Goal: Task Accomplishment & Management: Use online tool/utility

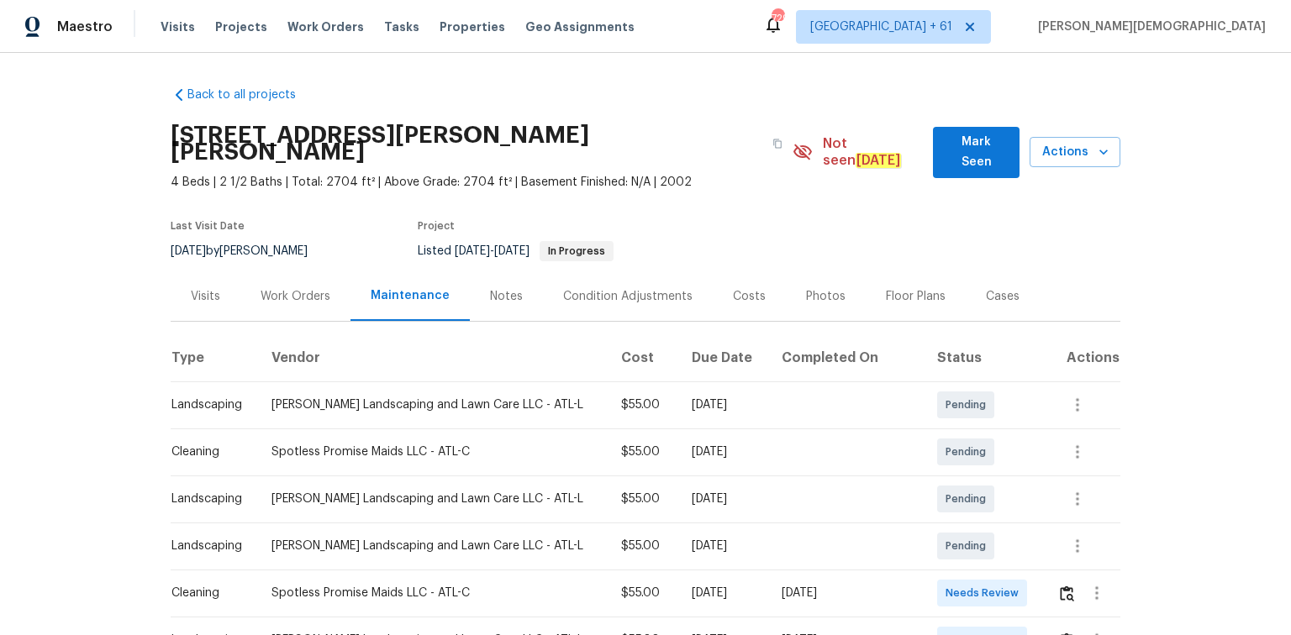
scroll to position [134, 0]
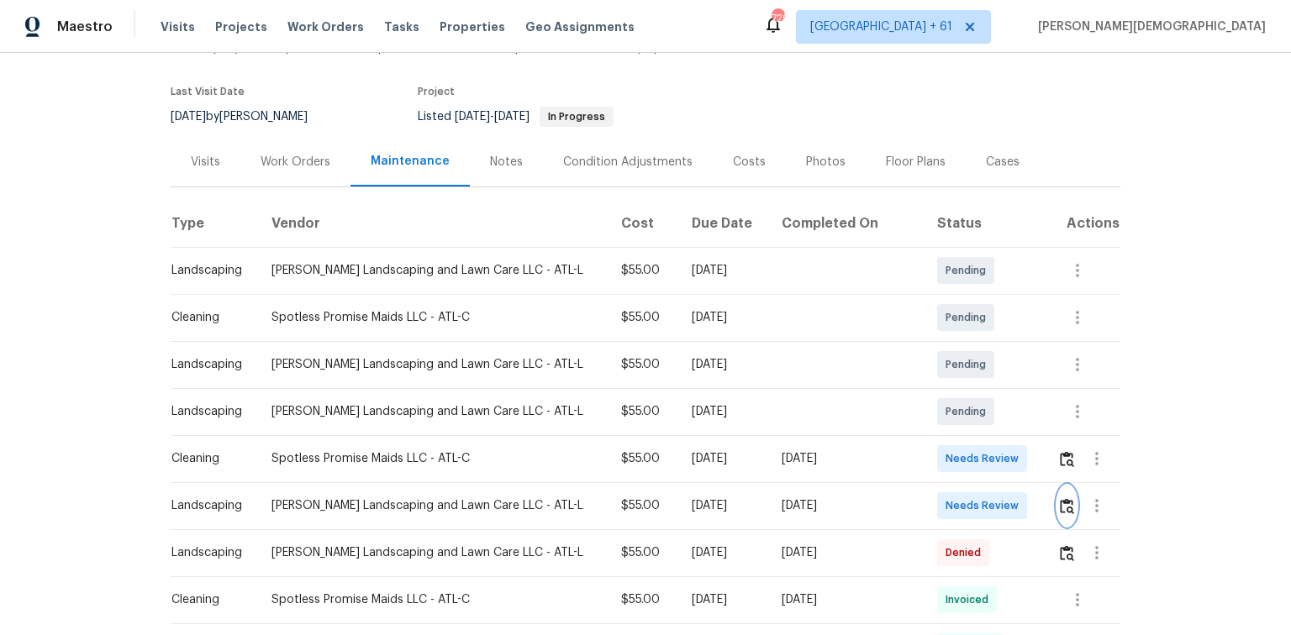
click at [1057, 486] on button "button" at bounding box center [1066, 506] width 19 height 40
click at [1061, 451] on img "button" at bounding box center [1067, 459] width 14 height 16
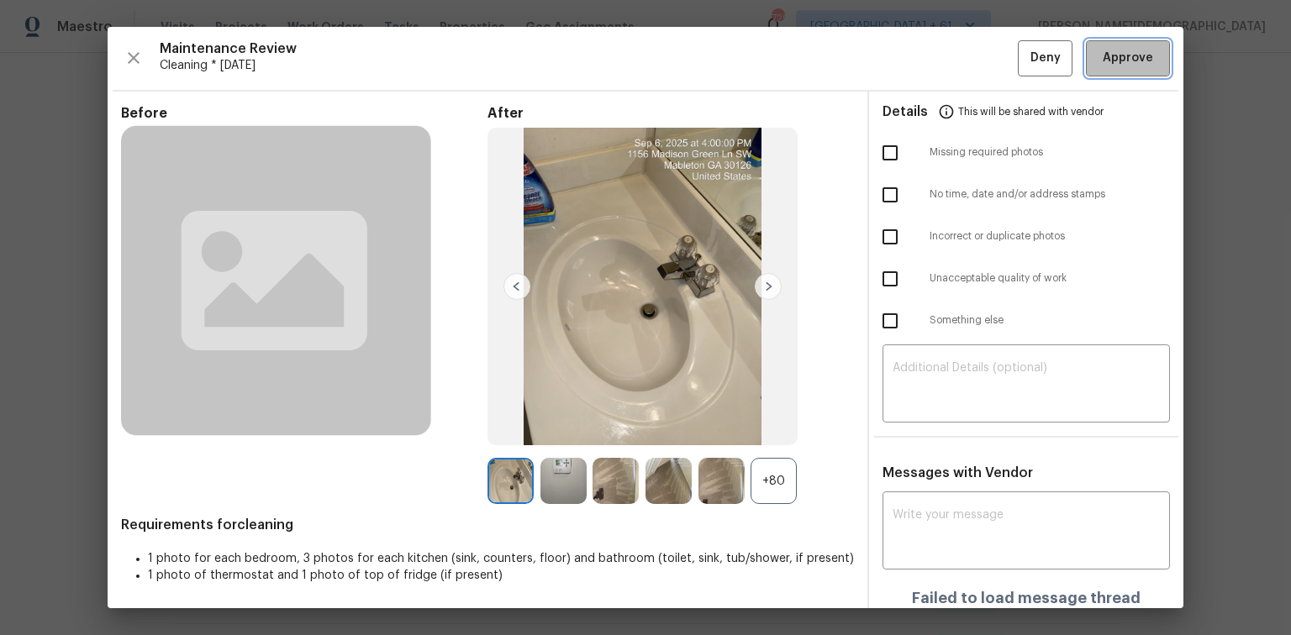
click at [1133, 51] on span "Approve" at bounding box center [1127, 58] width 50 height 21
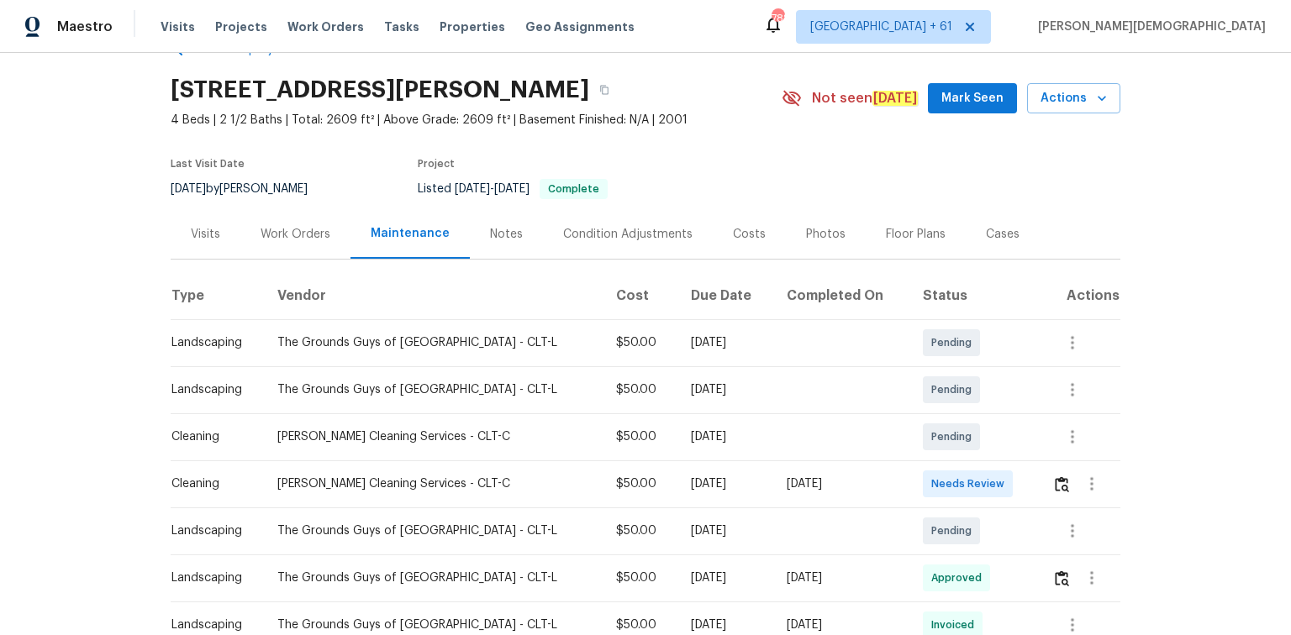
scroll to position [67, 0]
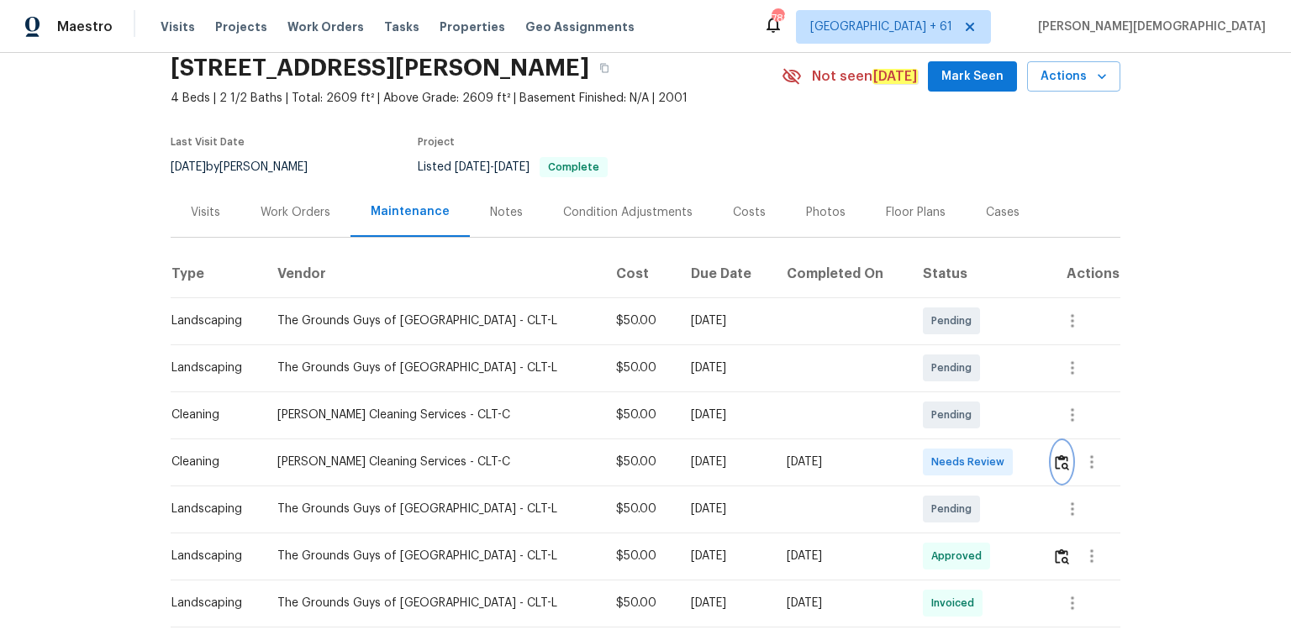
click at [918, 424] on button "button" at bounding box center [1061, 462] width 19 height 40
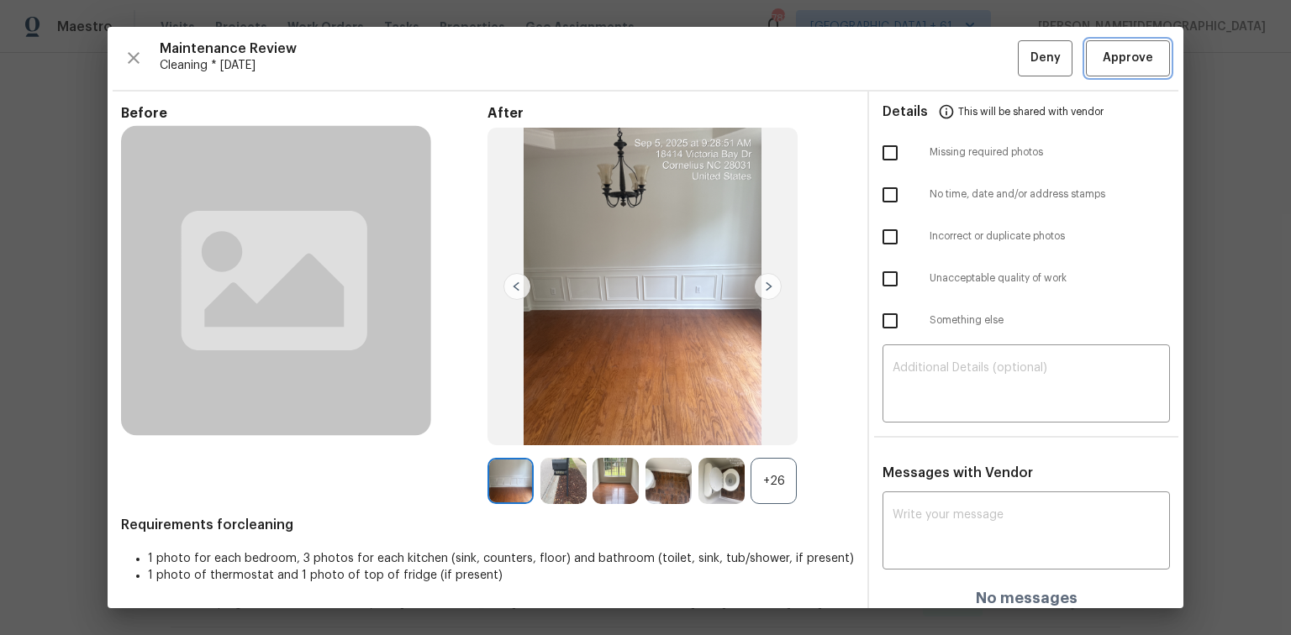
click at [918, 60] on span "Approve" at bounding box center [1127, 58] width 50 height 21
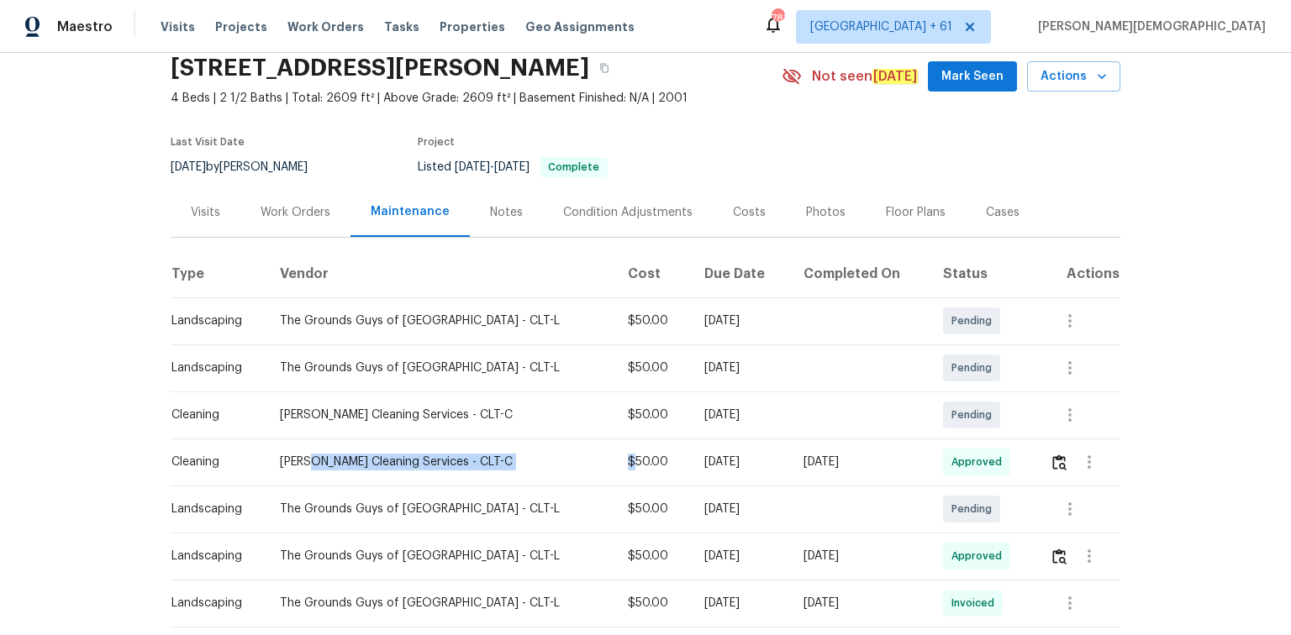
drag, startPoint x: 310, startPoint y: 447, endPoint x: 594, endPoint y: 461, distance: 284.4
click at [594, 424] on tr "Cleaning DePascale Cleaning Services - CLT-C $50.00 Tue, Sep 02 2025 Sun, Sep 0…" at bounding box center [645, 462] width 949 height 47
click at [628, 424] on div "$50.00" at bounding box center [653, 462] width 50 height 17
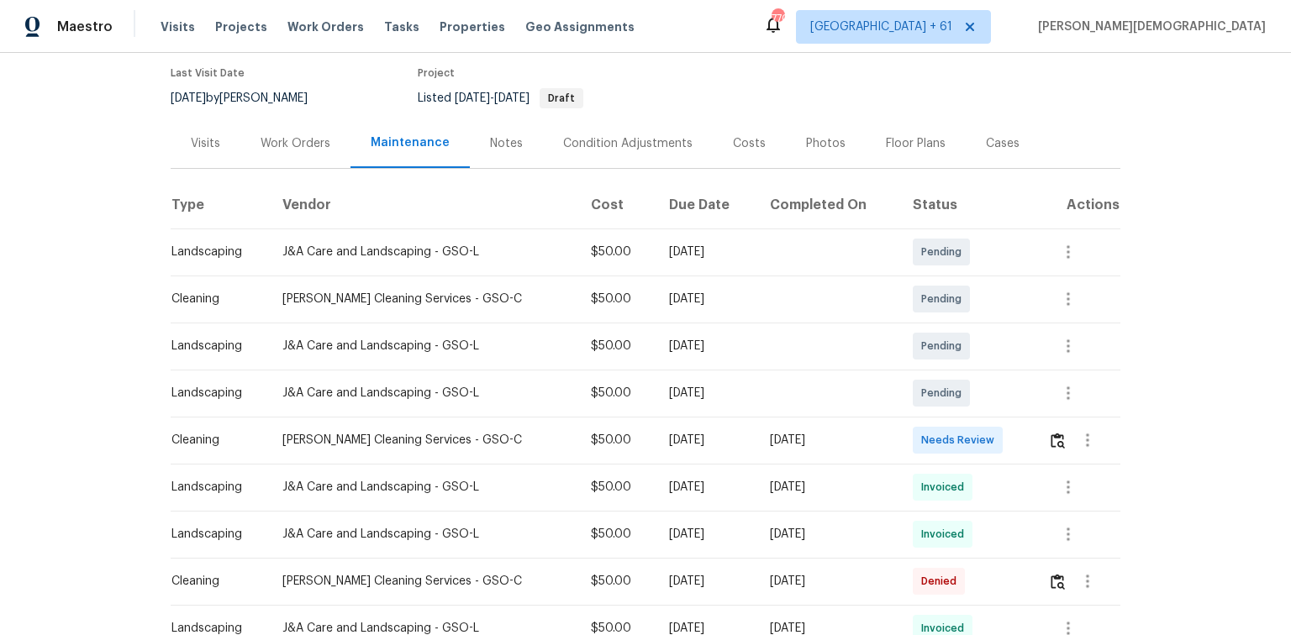
scroll to position [202, 0]
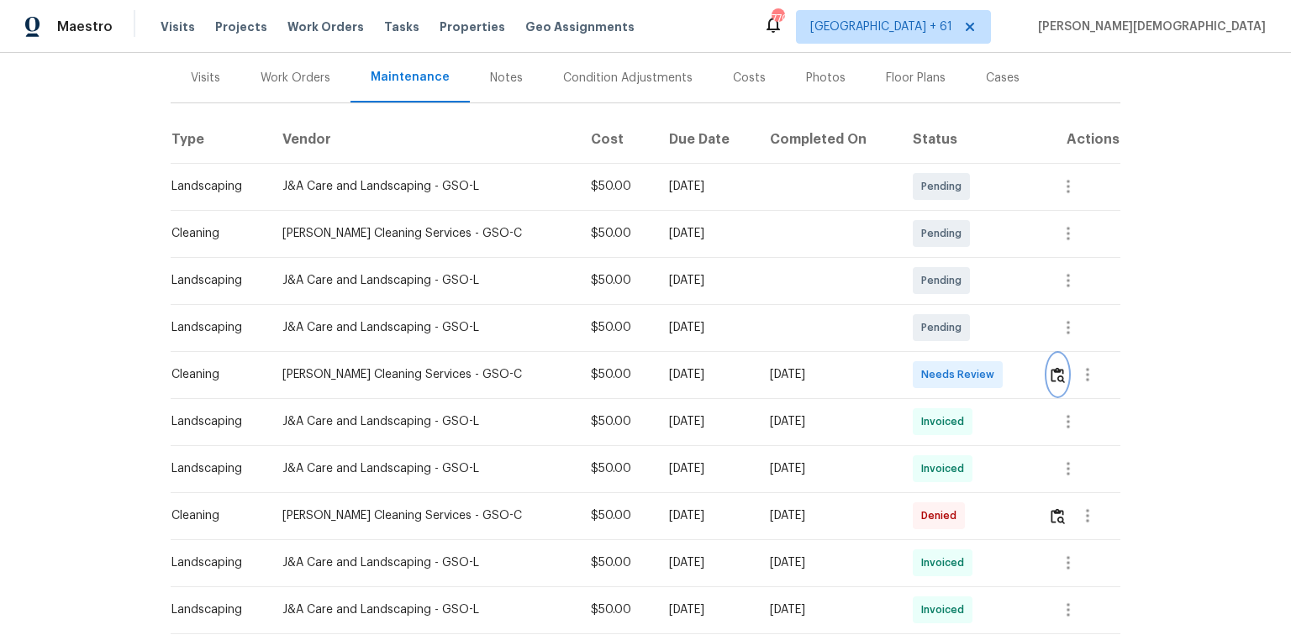
click at [1059, 376] on button "button" at bounding box center [1057, 375] width 19 height 40
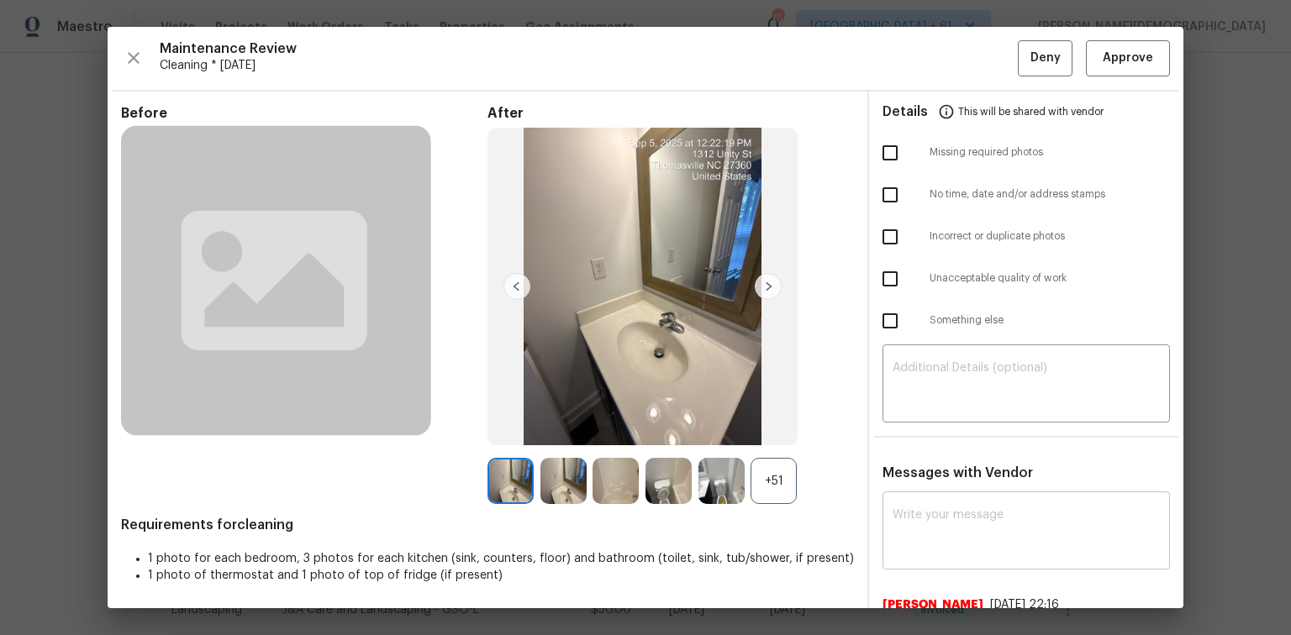
click at [954, 518] on textarea at bounding box center [1025, 532] width 267 height 47
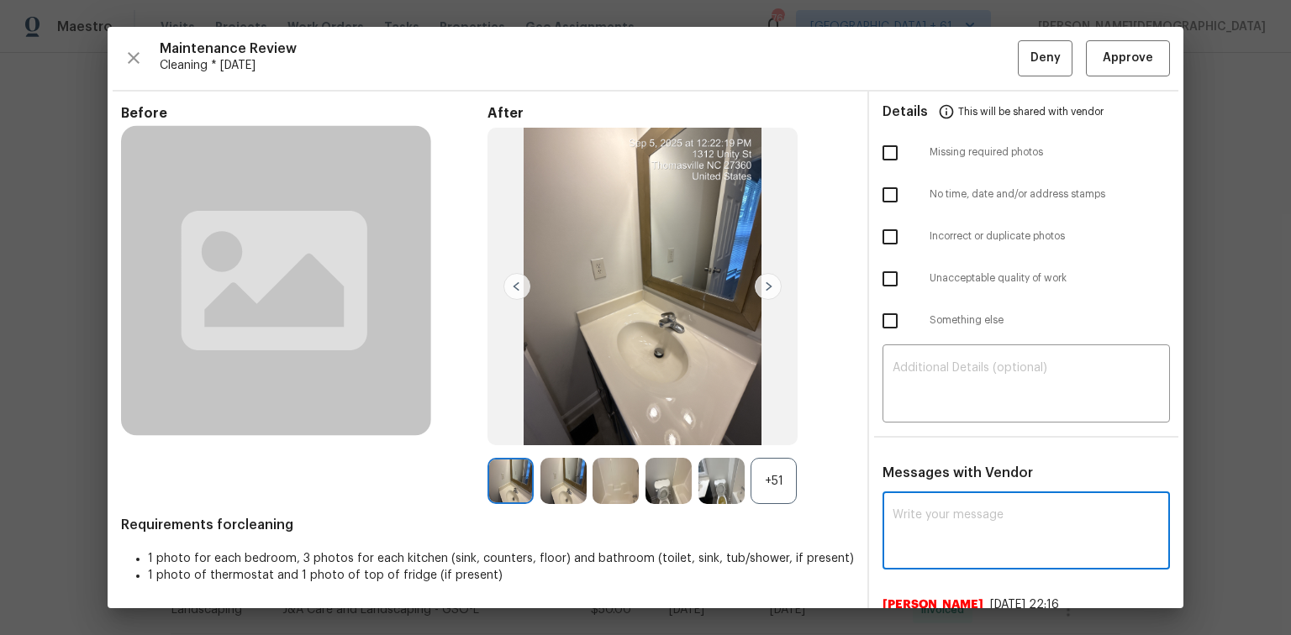
paste textarea "Maintenance Audit Team: Hello! Unfortunately, this cleaning visit completed on …"
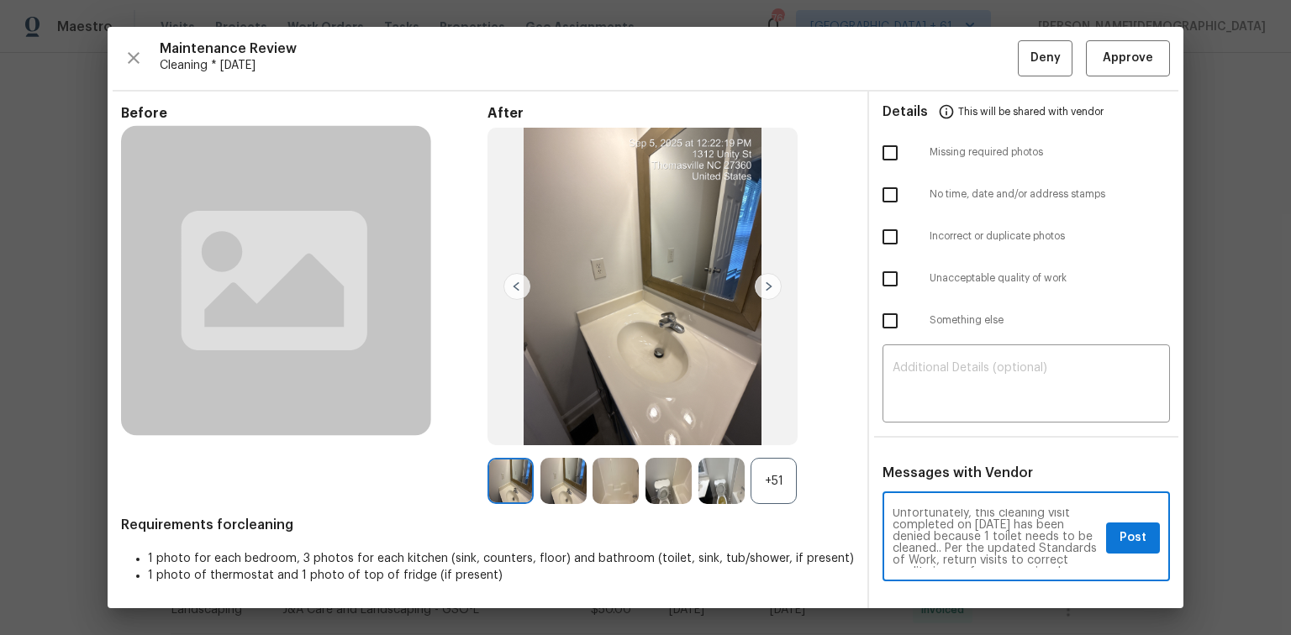
scroll to position [0, 0]
type textarea "Maintenance Audit Team: Hello! Unfortunately, this cleaning visit completed on …"
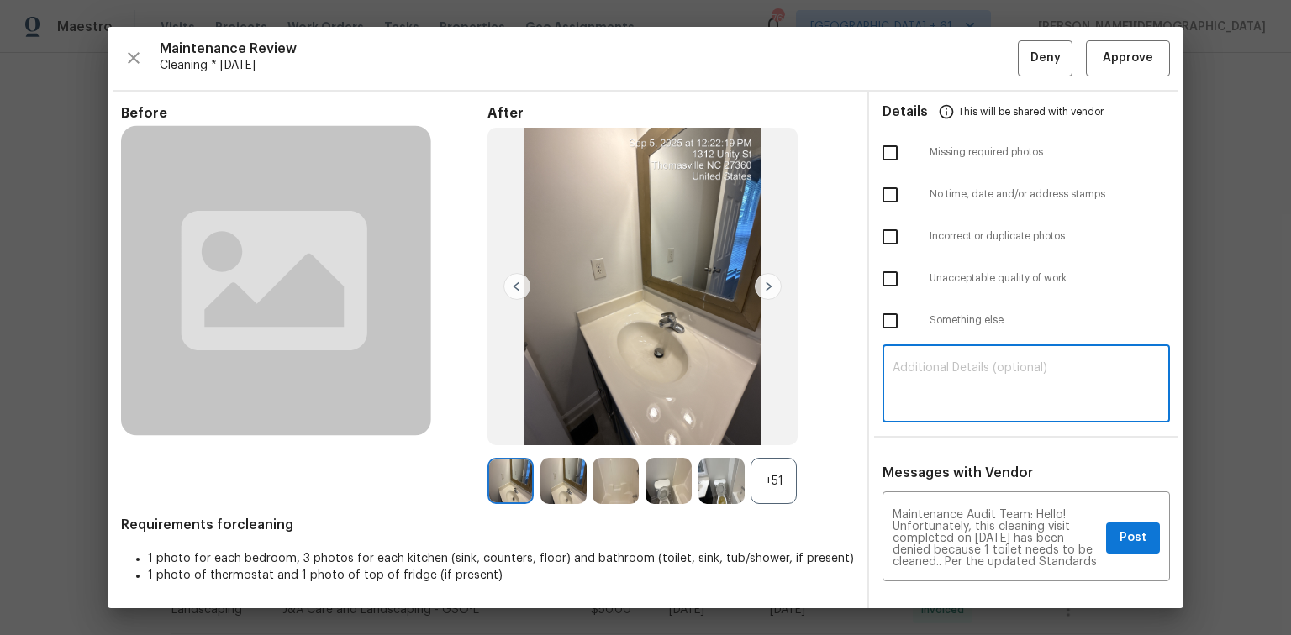
click at [907, 385] on textarea at bounding box center [1025, 385] width 267 height 47
paste textarea "Maintenance Audit Team: Hello! Unfortunately, this cleaning visit completed on …"
type textarea "Maintenance Audit Team: Hello! Unfortunately, this cleaning visit completed on …"
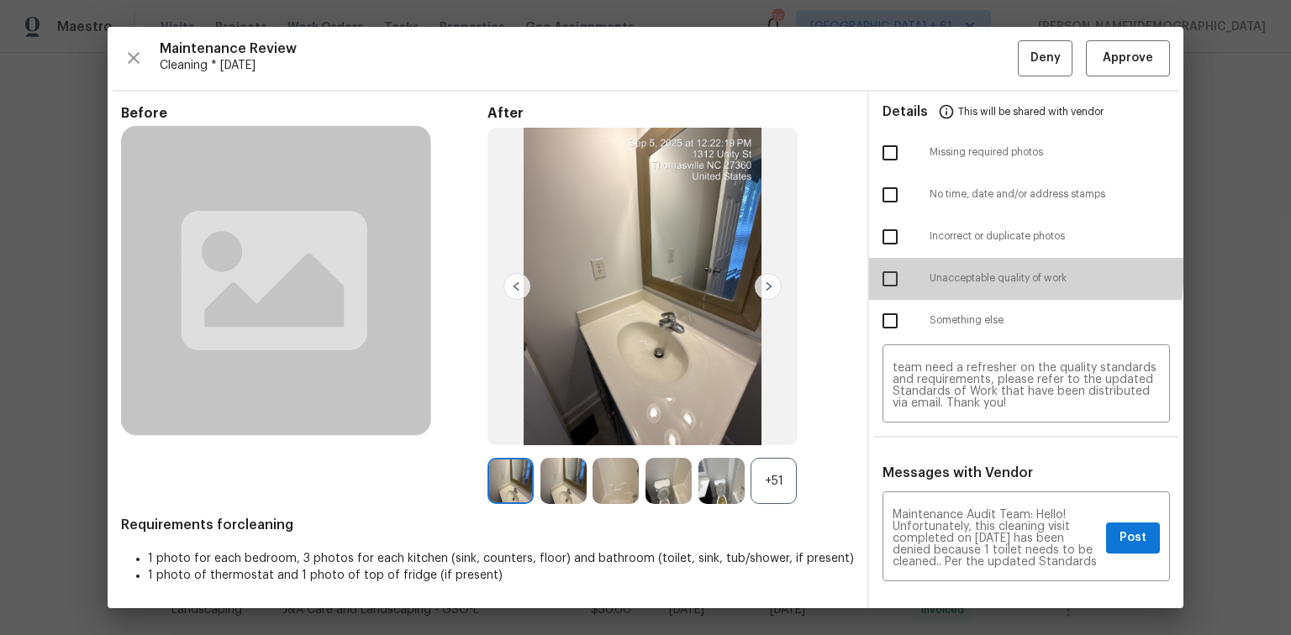
click at [873, 261] on input "checkbox" at bounding box center [889, 278] width 35 height 35
checkbox input "true"
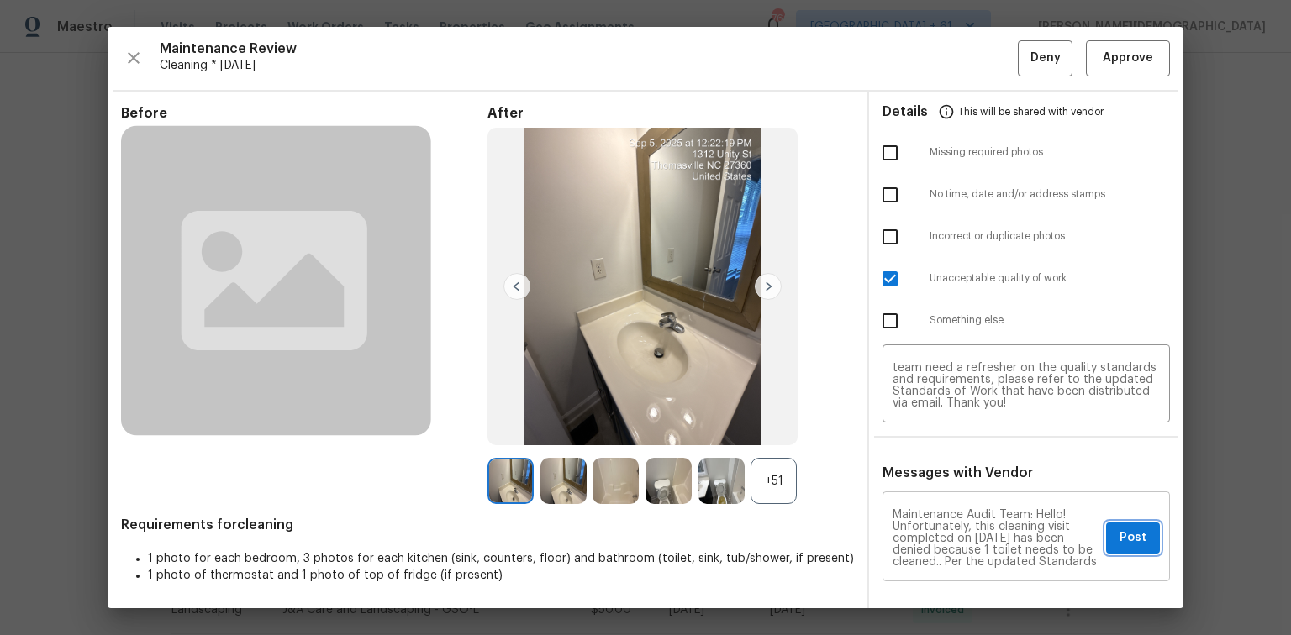
click at [1143, 523] on button "Post" at bounding box center [1133, 538] width 54 height 31
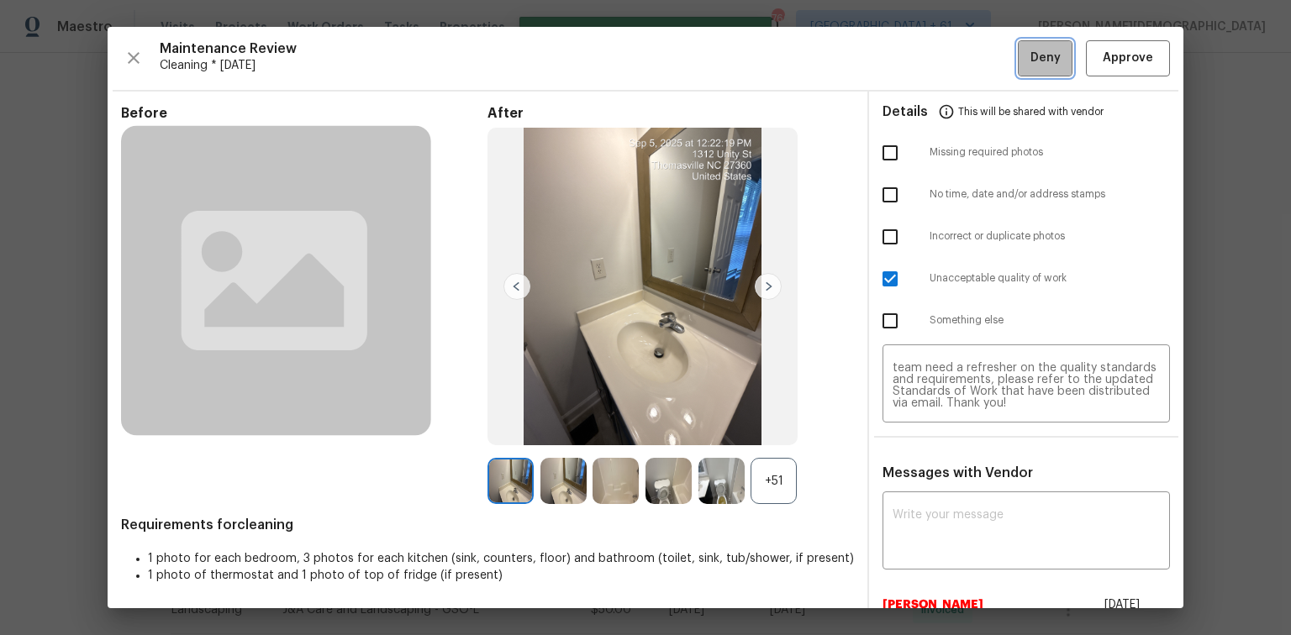
click at [1036, 66] on span "Deny" at bounding box center [1045, 58] width 30 height 21
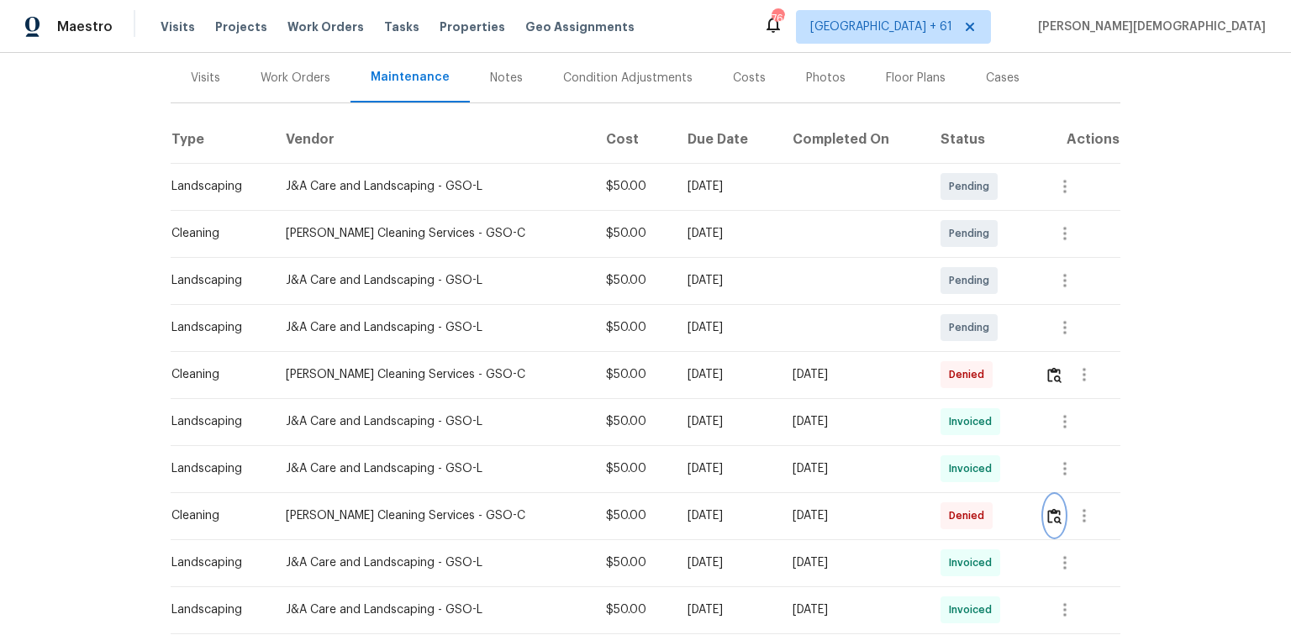
click at [1044, 513] on button "button" at bounding box center [1053, 516] width 19 height 40
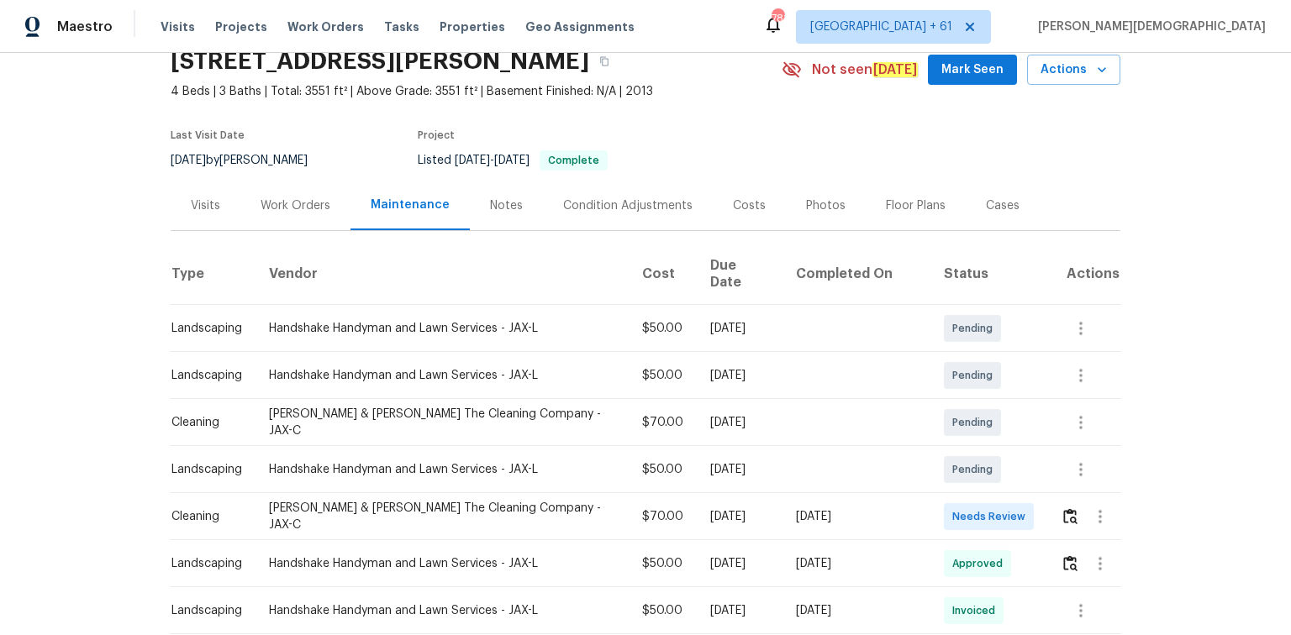
scroll to position [202, 0]
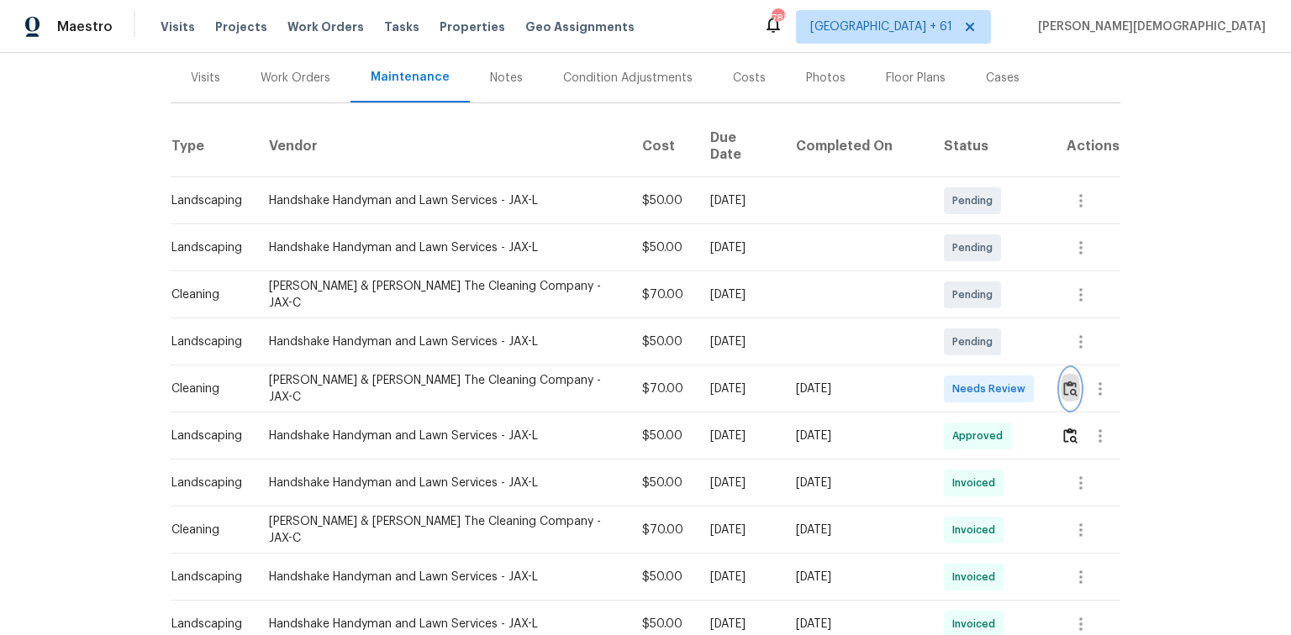
click at [918, 381] on img "button" at bounding box center [1070, 389] width 14 height 16
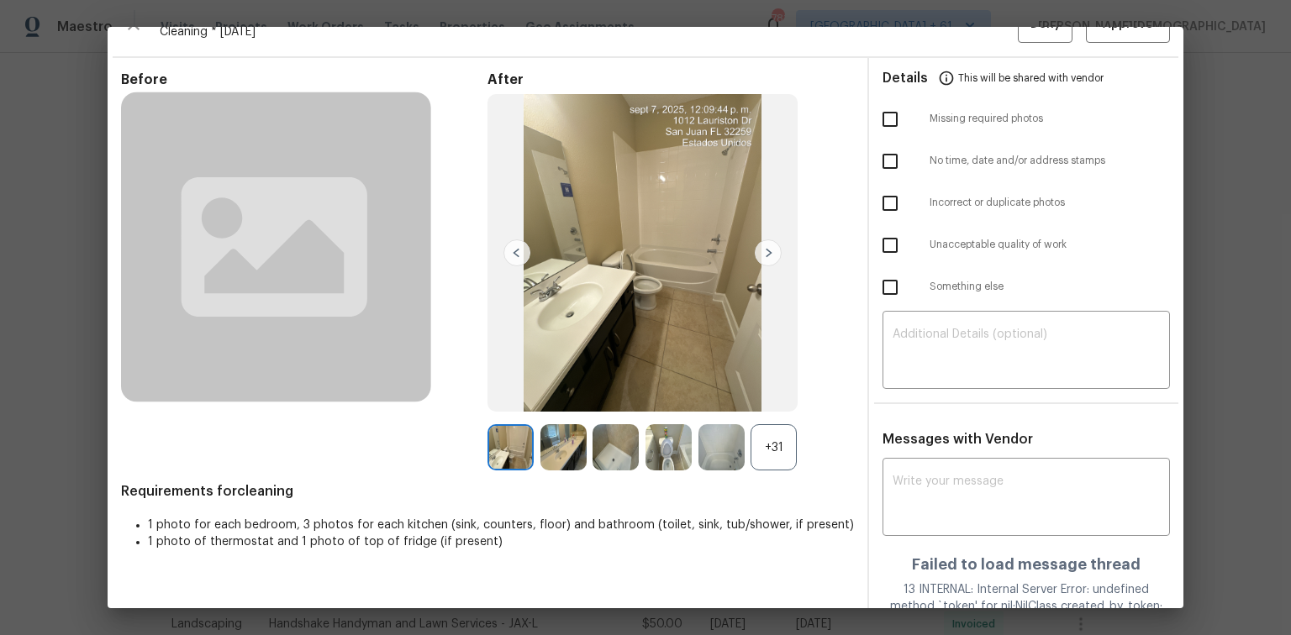
scroll to position [0, 0]
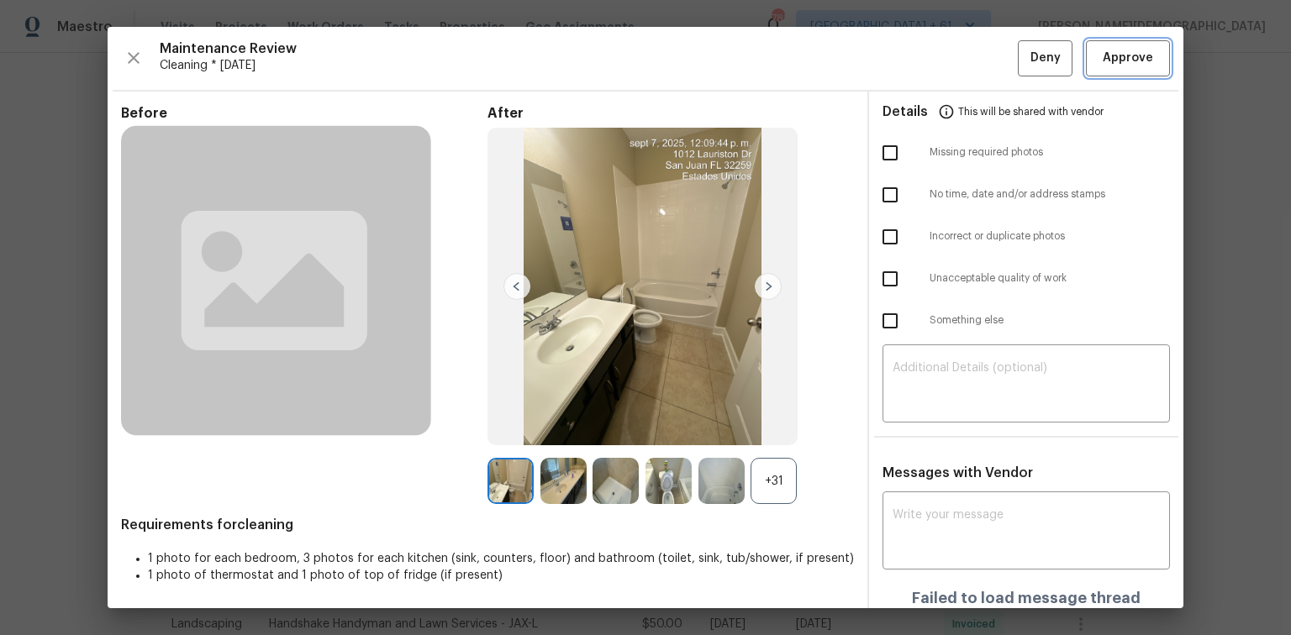
click at [918, 64] on span "Approve" at bounding box center [1127, 58] width 50 height 21
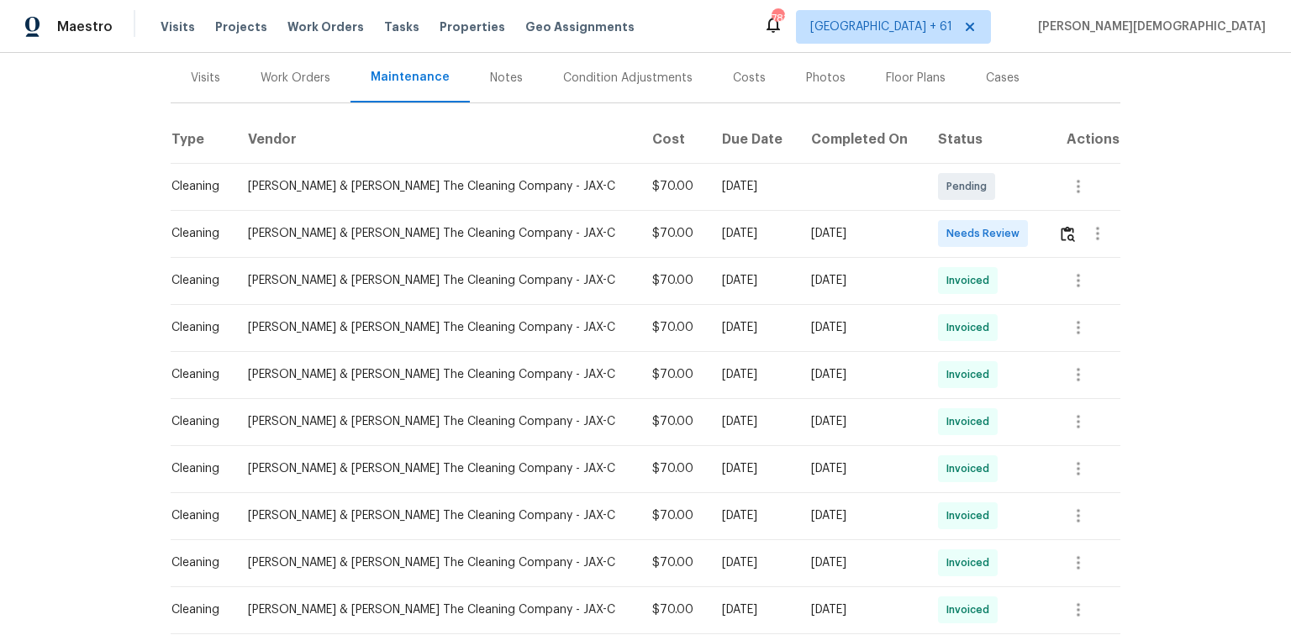
scroll to position [205, 0]
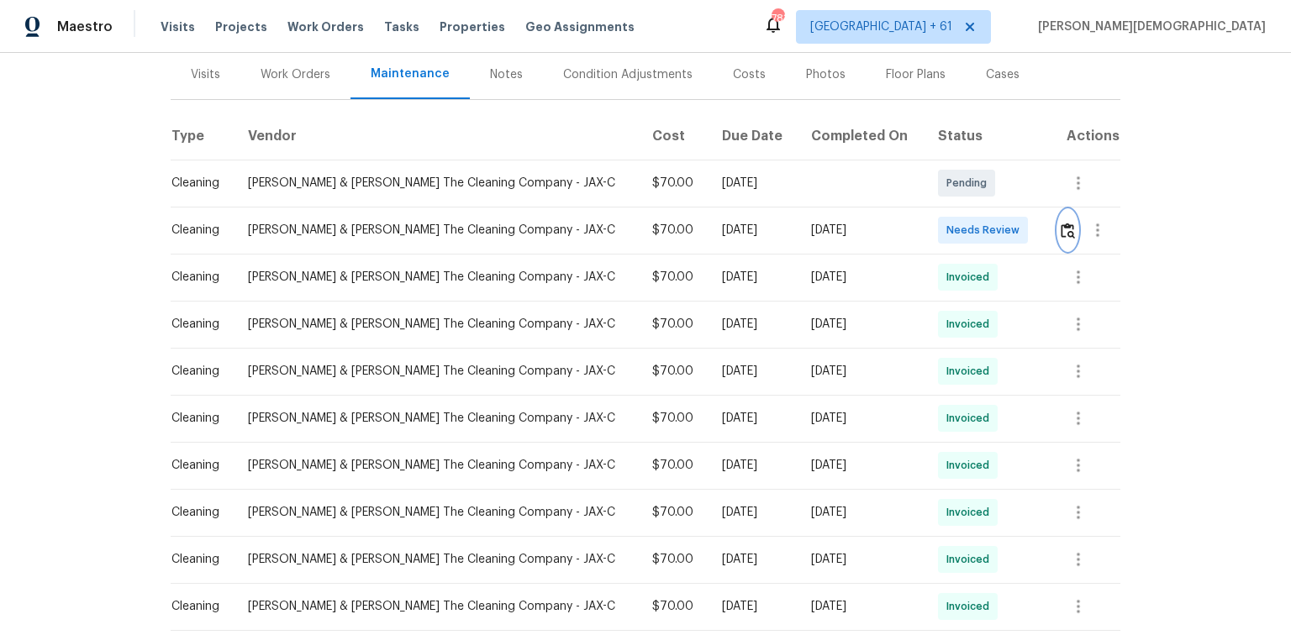
click at [918, 225] on img "button" at bounding box center [1067, 231] width 14 height 16
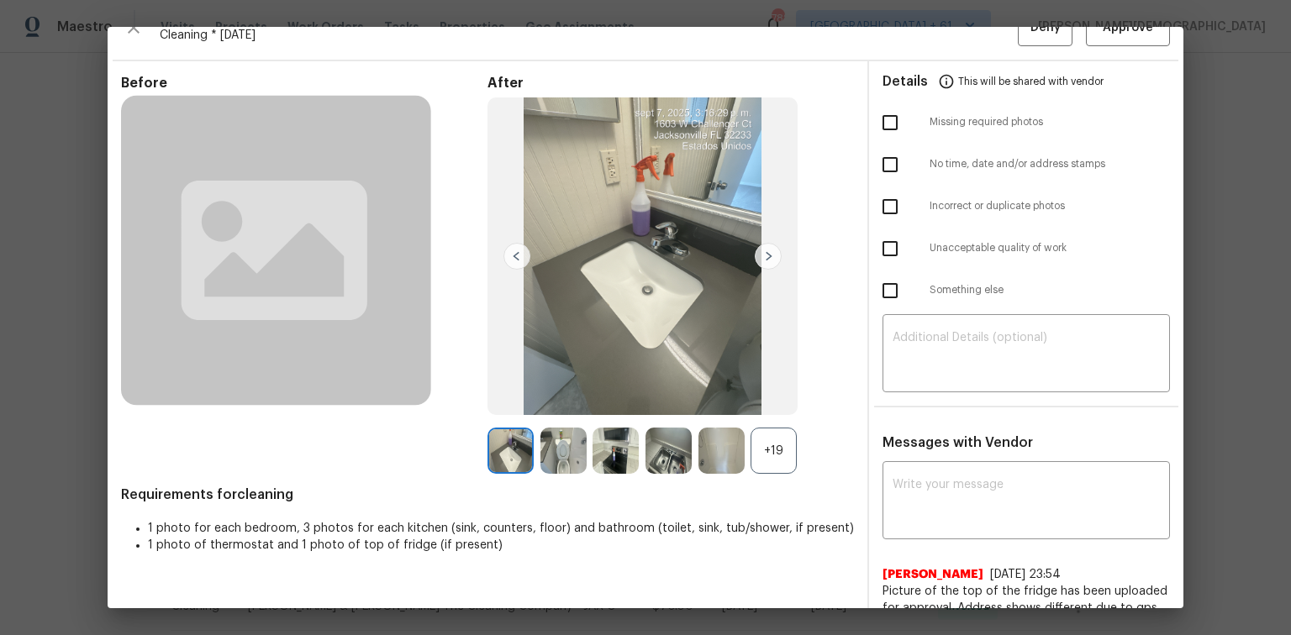
scroll to position [0, 0]
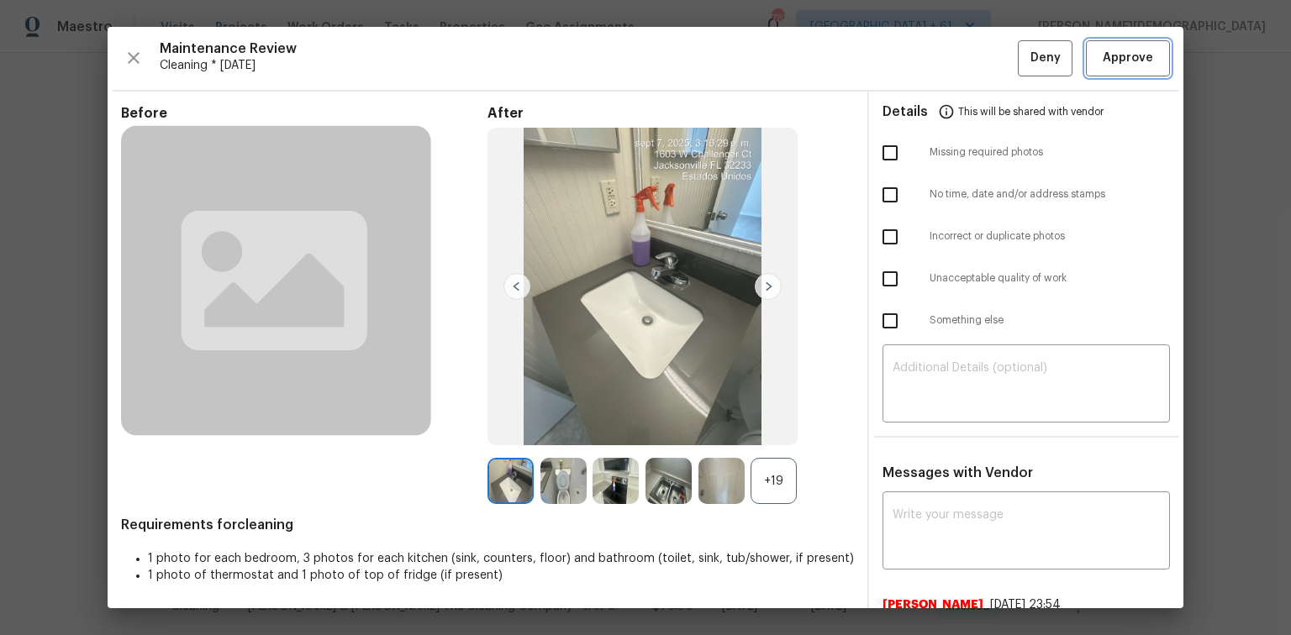
drag, startPoint x: 1094, startPoint y: 71, endPoint x: 1080, endPoint y: 71, distance: 14.3
click at [918, 71] on button "Approve" at bounding box center [1128, 58] width 84 height 36
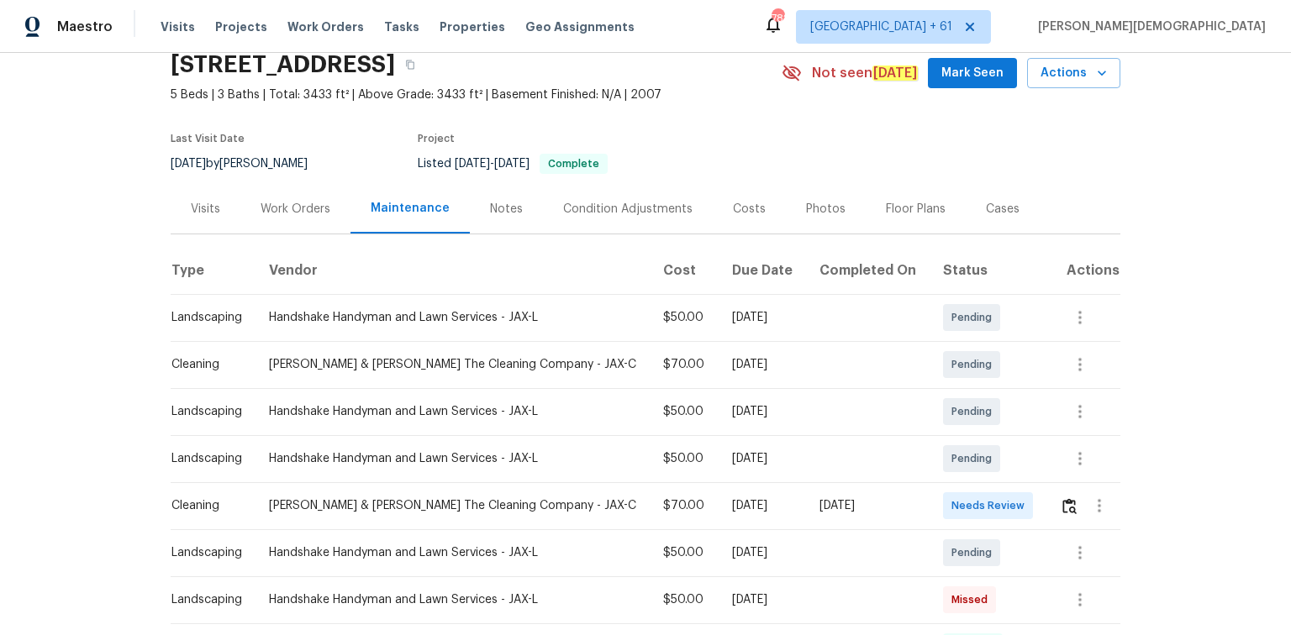
scroll to position [134, 0]
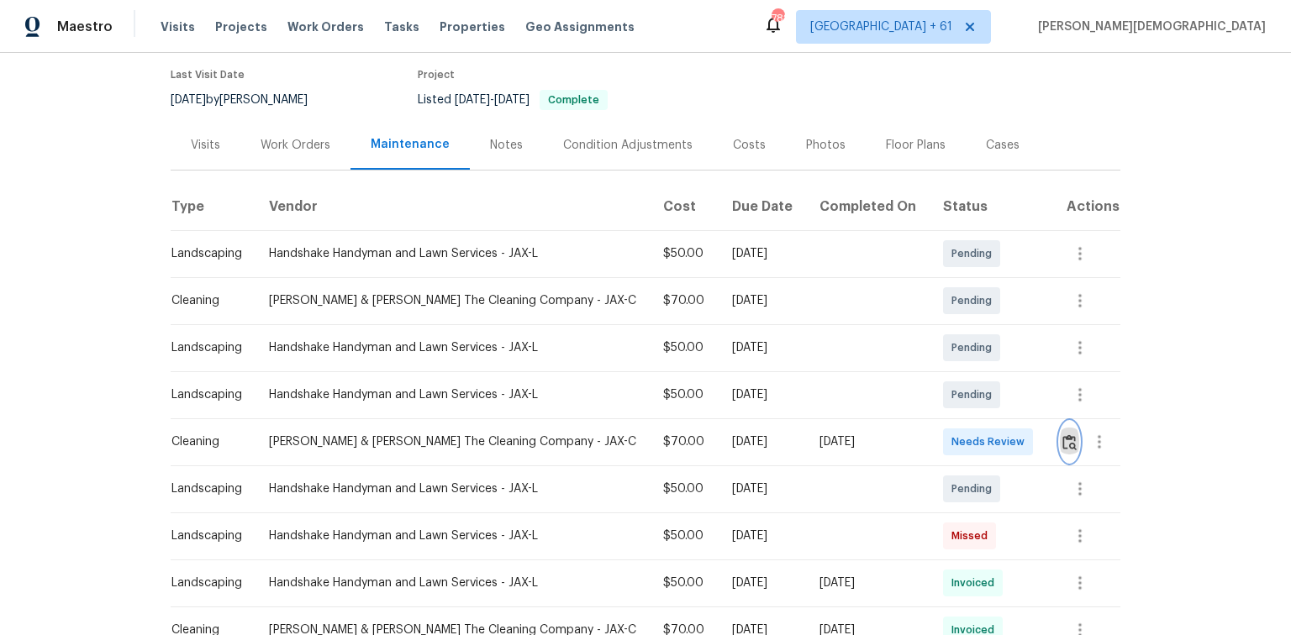
click at [918, 424] on img "button" at bounding box center [1069, 442] width 14 height 16
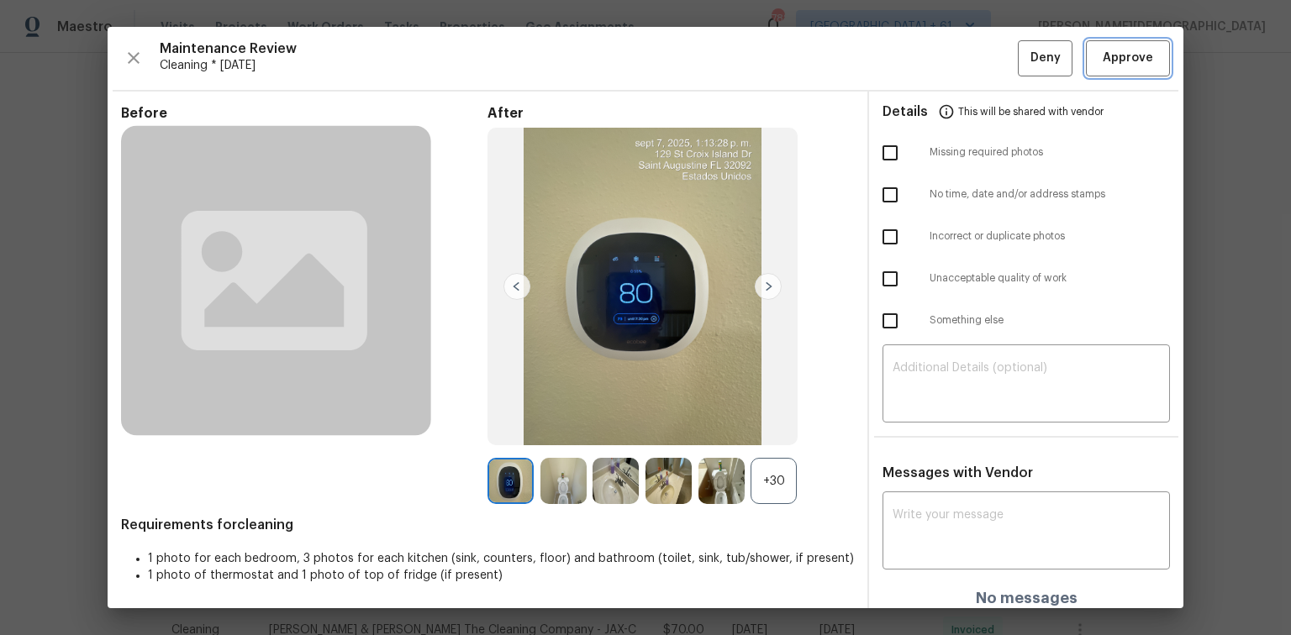
click at [918, 74] on button "Approve" at bounding box center [1128, 58] width 84 height 36
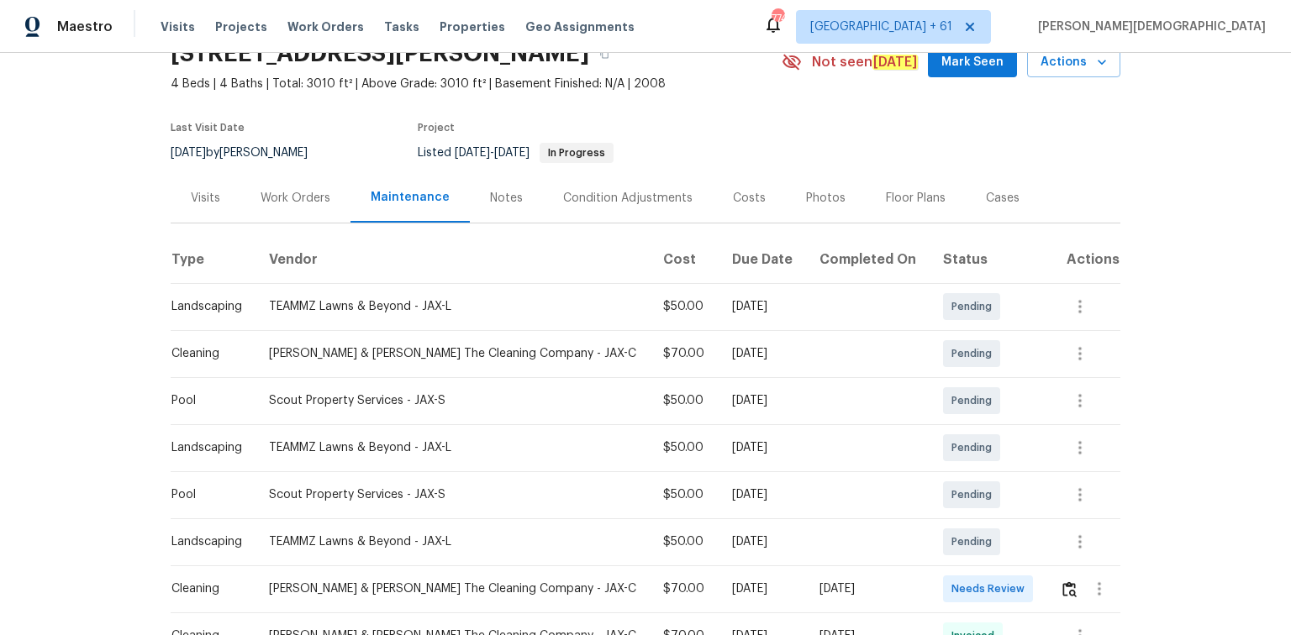
scroll to position [202, 0]
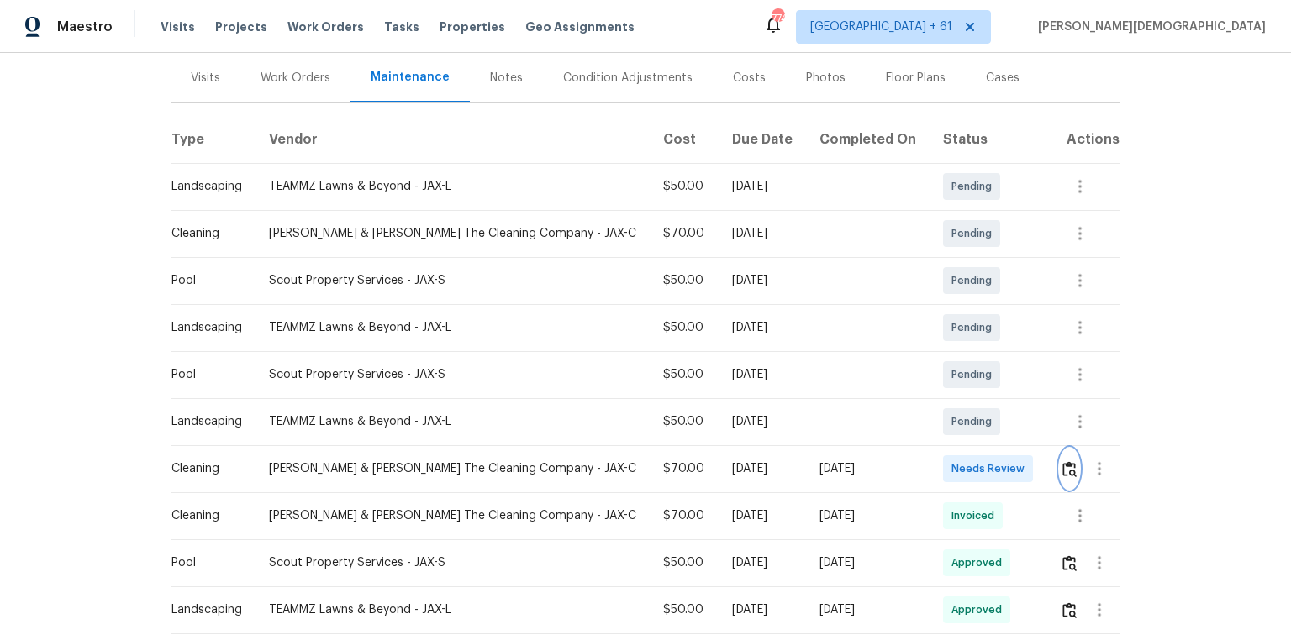
click at [1062, 461] on img "button" at bounding box center [1069, 469] width 14 height 16
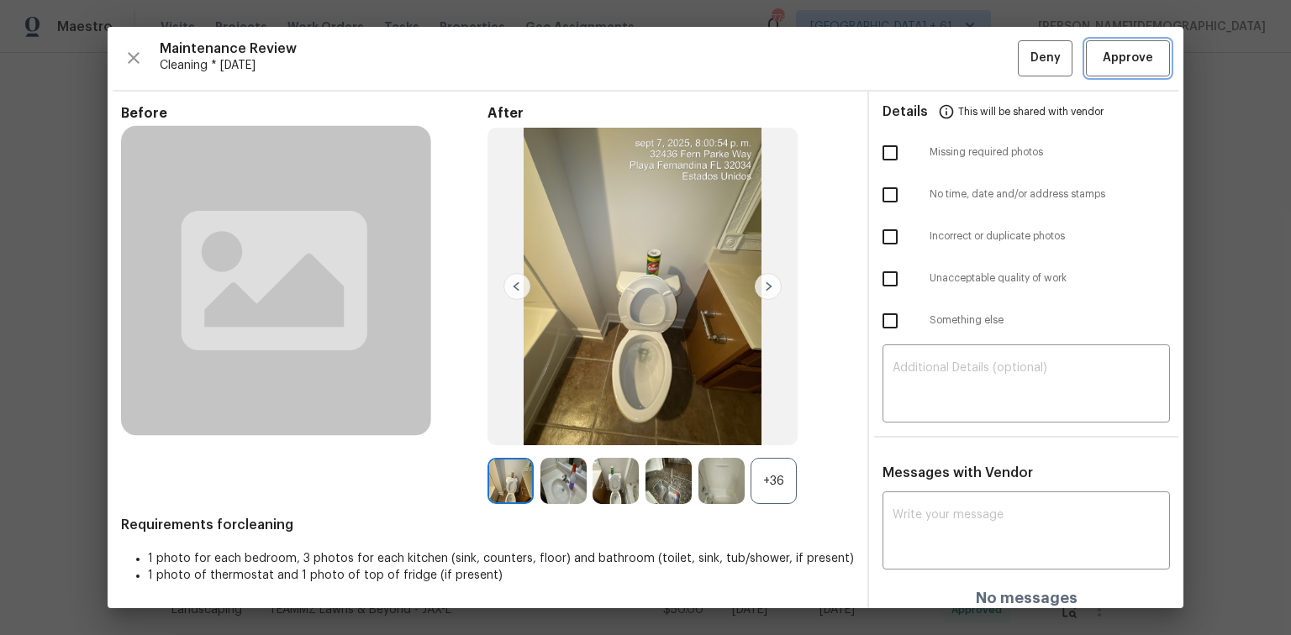
click at [1109, 64] on span "Approve" at bounding box center [1127, 58] width 50 height 21
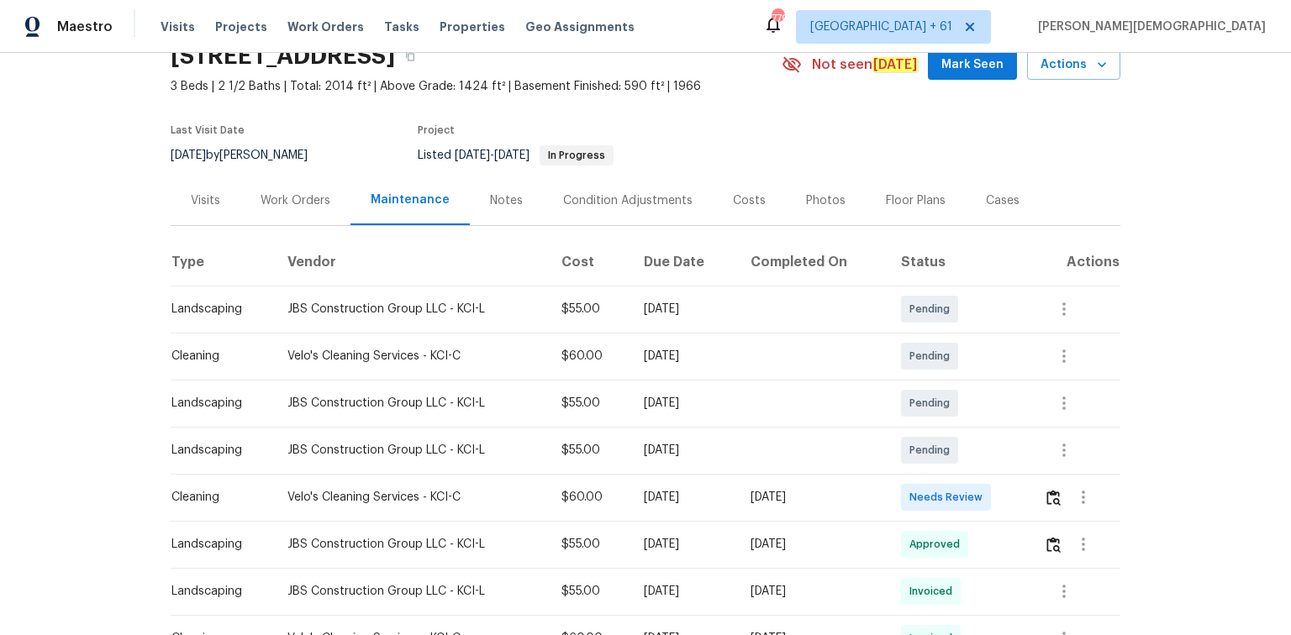
scroll to position [202, 0]
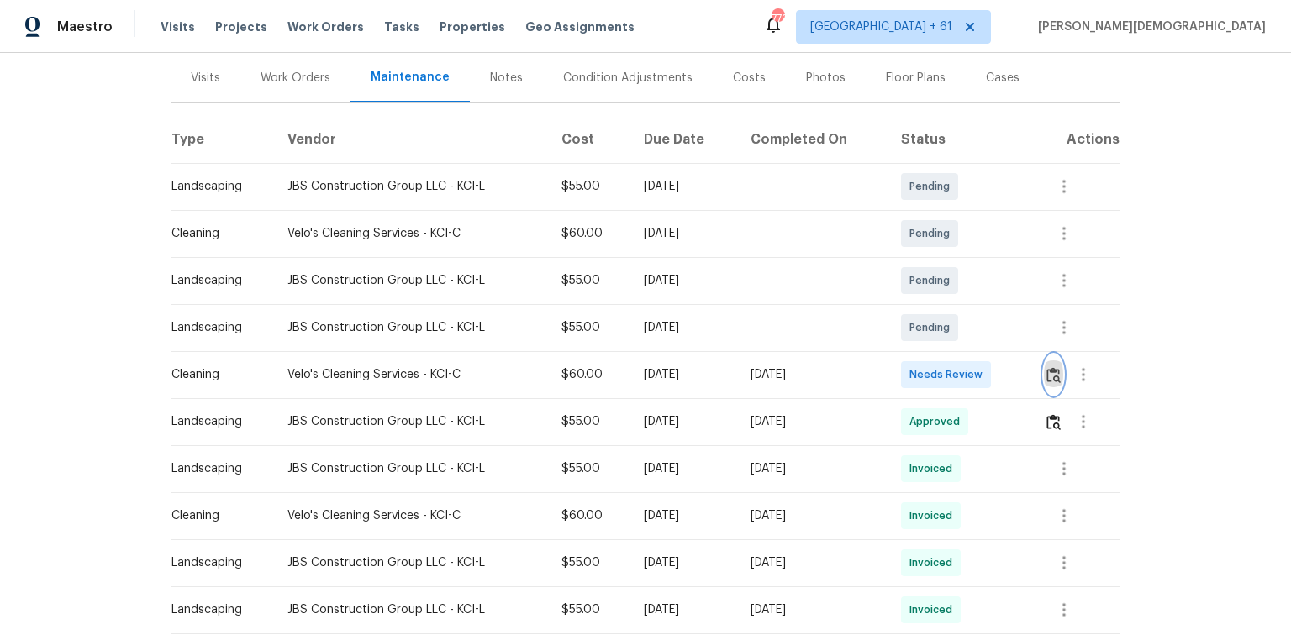
click at [918, 367] on img "button" at bounding box center [1053, 375] width 14 height 16
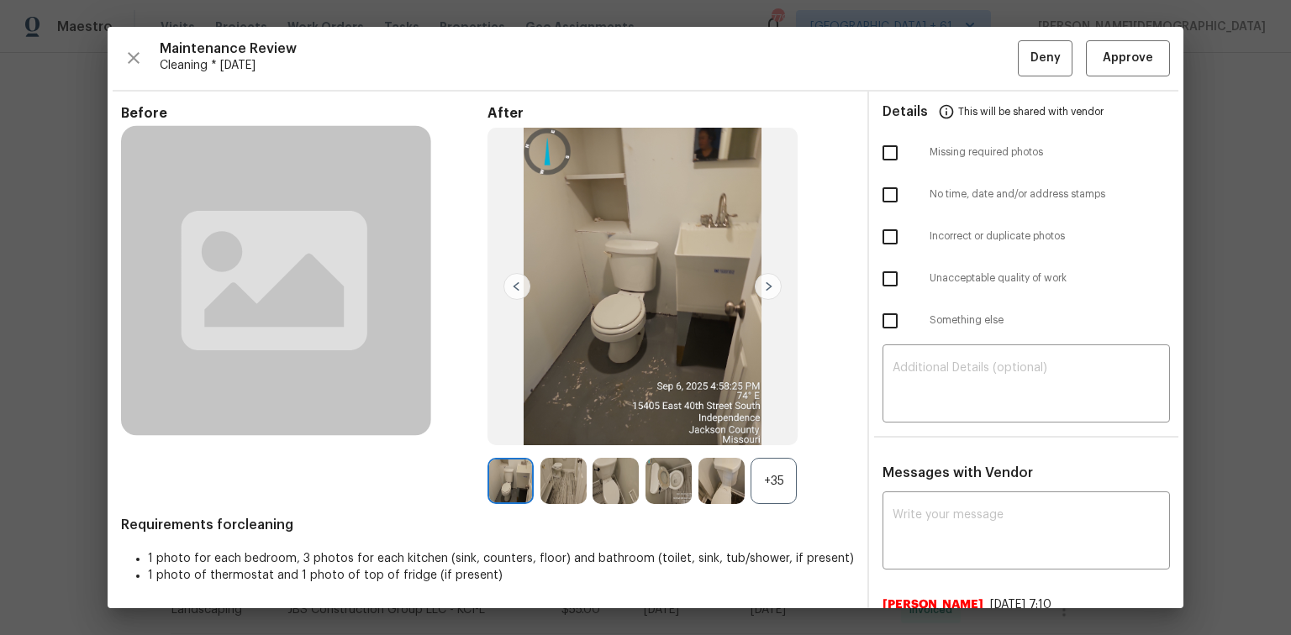
click at [255, 424] on span "Requirements for cleaning" at bounding box center [487, 525] width 733 height 17
copy span "cleaning"
click at [918, 424] on textarea at bounding box center [1025, 532] width 267 height 47
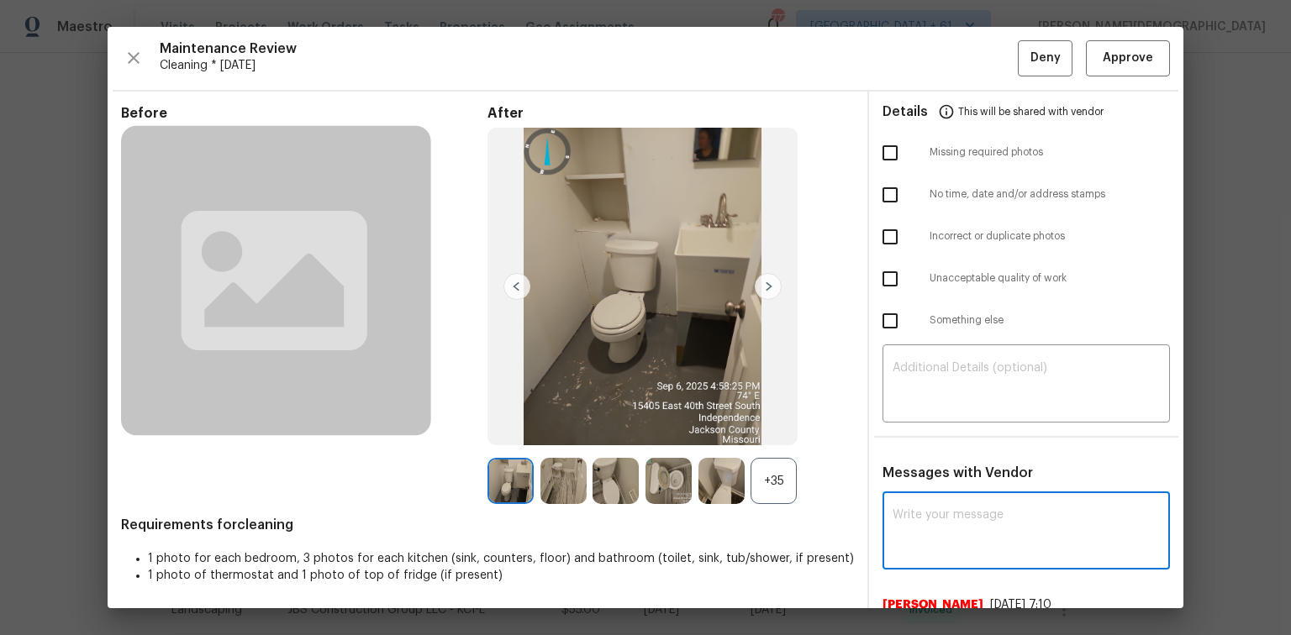
paste textarea "Maintenance Audit Team: Hello! Unfortunately, this cleaning visit completed on …"
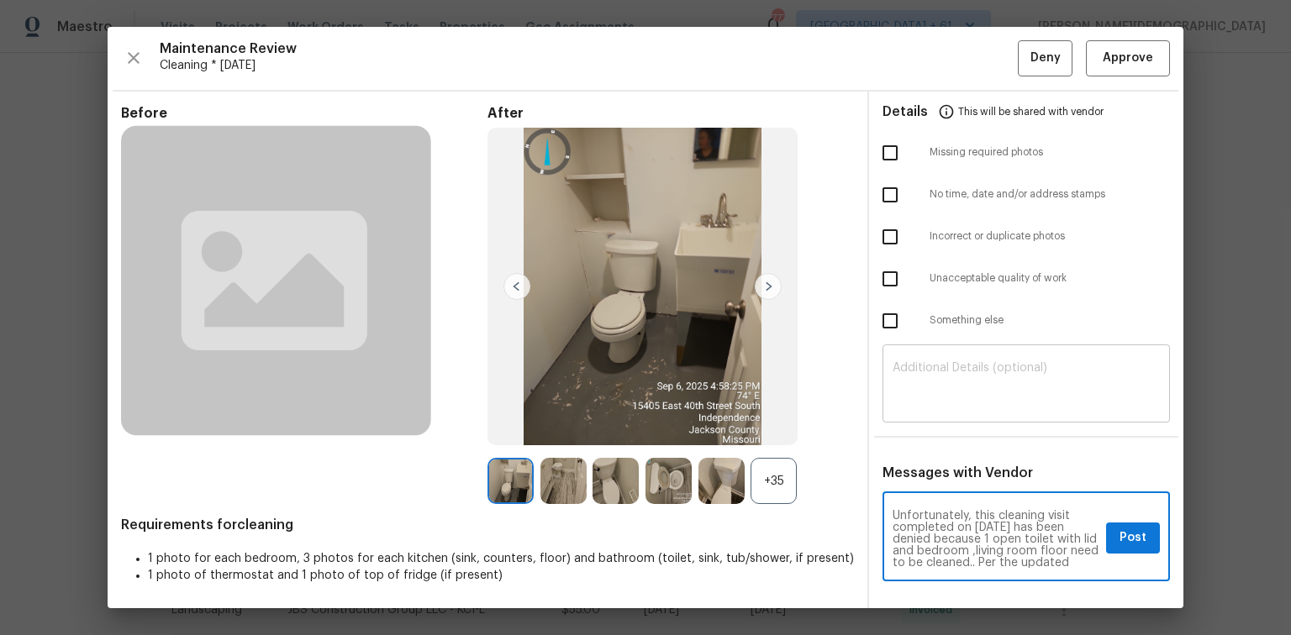
scroll to position [0, 0]
type textarea "Maintenance Audit Team: Hello! Unfortunately, this cleaning visit completed on …"
click at [918, 368] on textarea at bounding box center [1025, 385] width 267 height 47
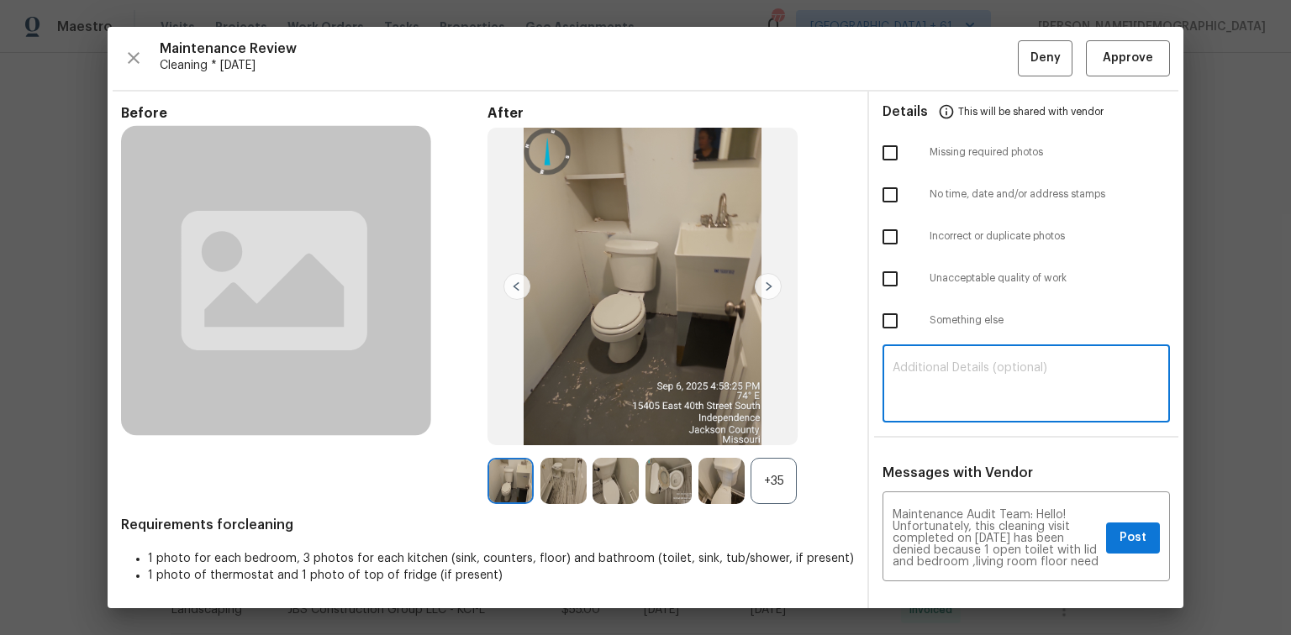
paste textarea "Maintenance Audit Team: Hello! Unfortunately, this cleaning visit completed on …"
type textarea "Maintenance Audit Team: Hello! Unfortunately, this cleaning visit completed on …"
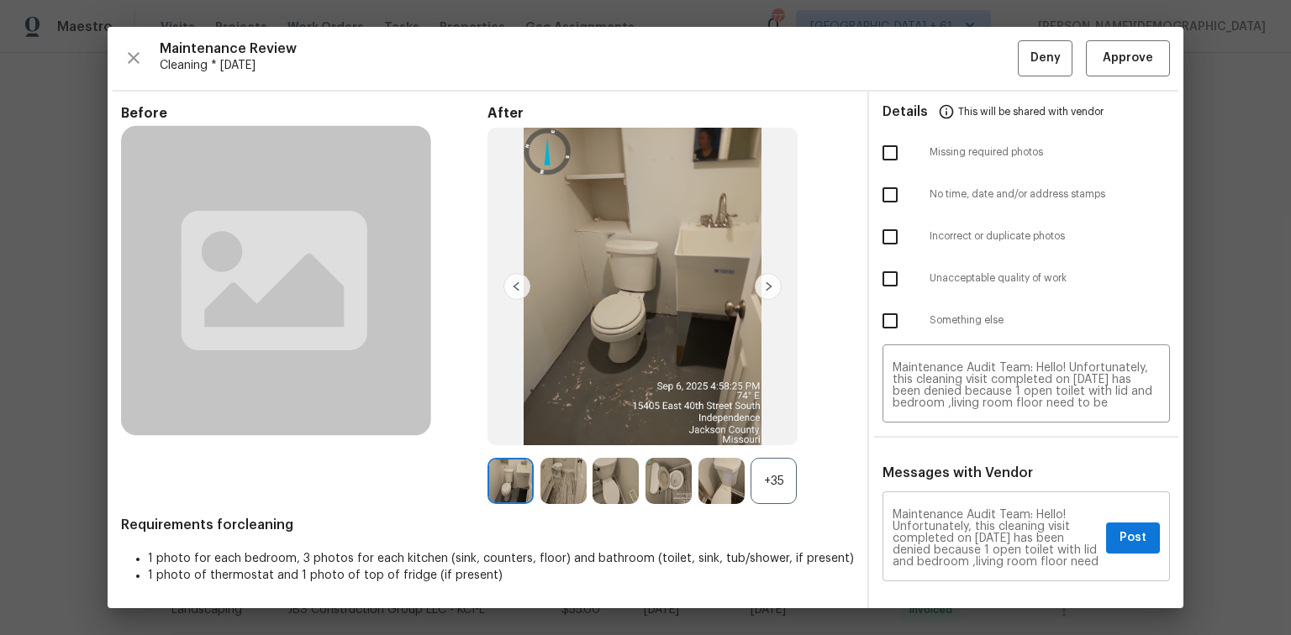
click at [918, 424] on textarea "Maintenance Audit Team: Hello! Unfortunately, this cleaning visit completed on …" at bounding box center [995, 538] width 207 height 59
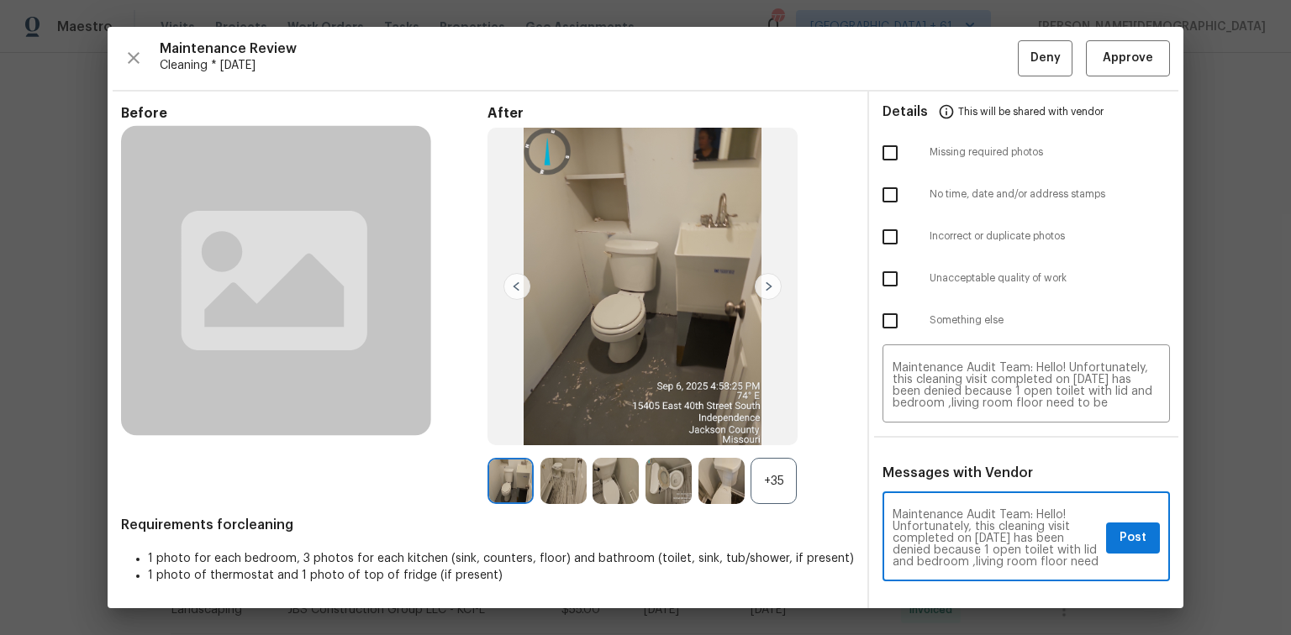
paste textarea "s"
type textarea "Maintenance Audit Team: Hello! Unfortunately, this cleaning visit completed on …"
click at [918, 378] on textarea "Maintenance Audit Team: Hello! Unfortunately, this cleaning visit completed on …" at bounding box center [1025, 385] width 267 height 47
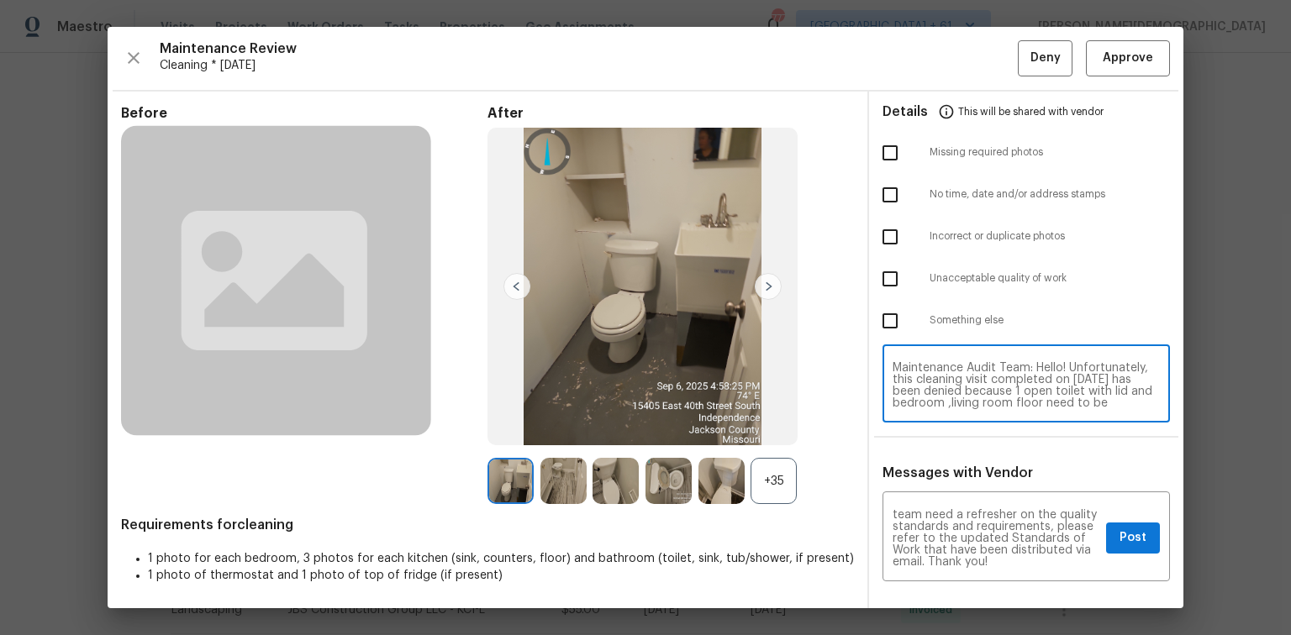
paste textarea "s"
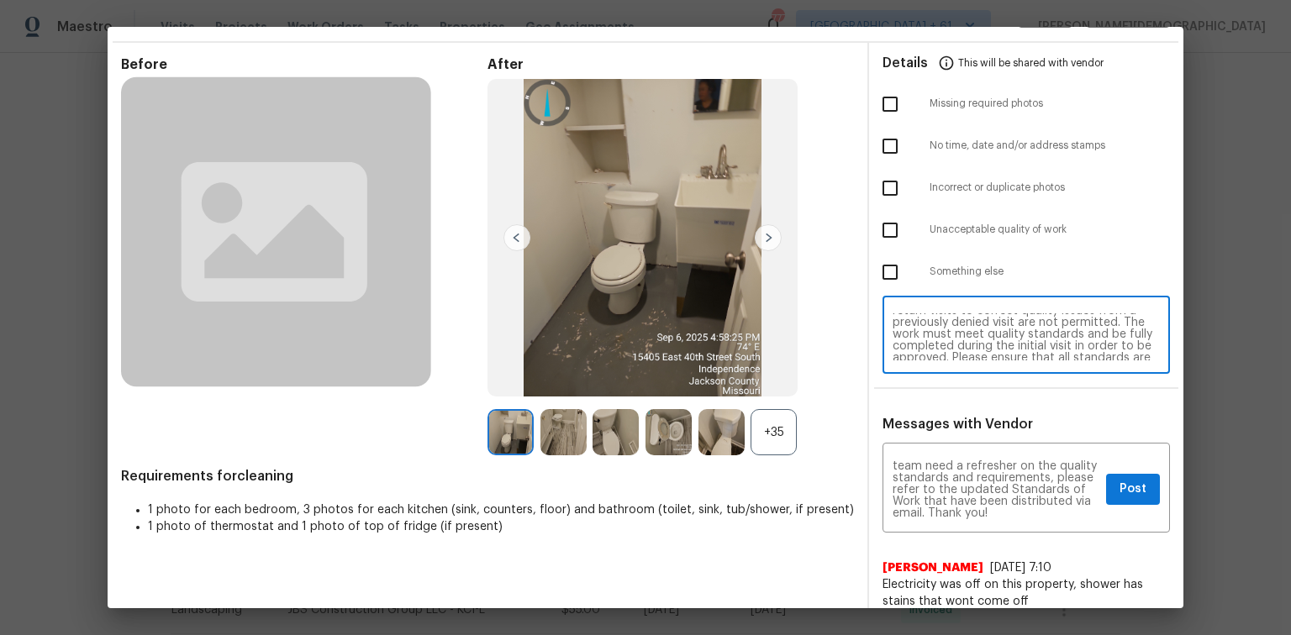
scroll to position [0, 0]
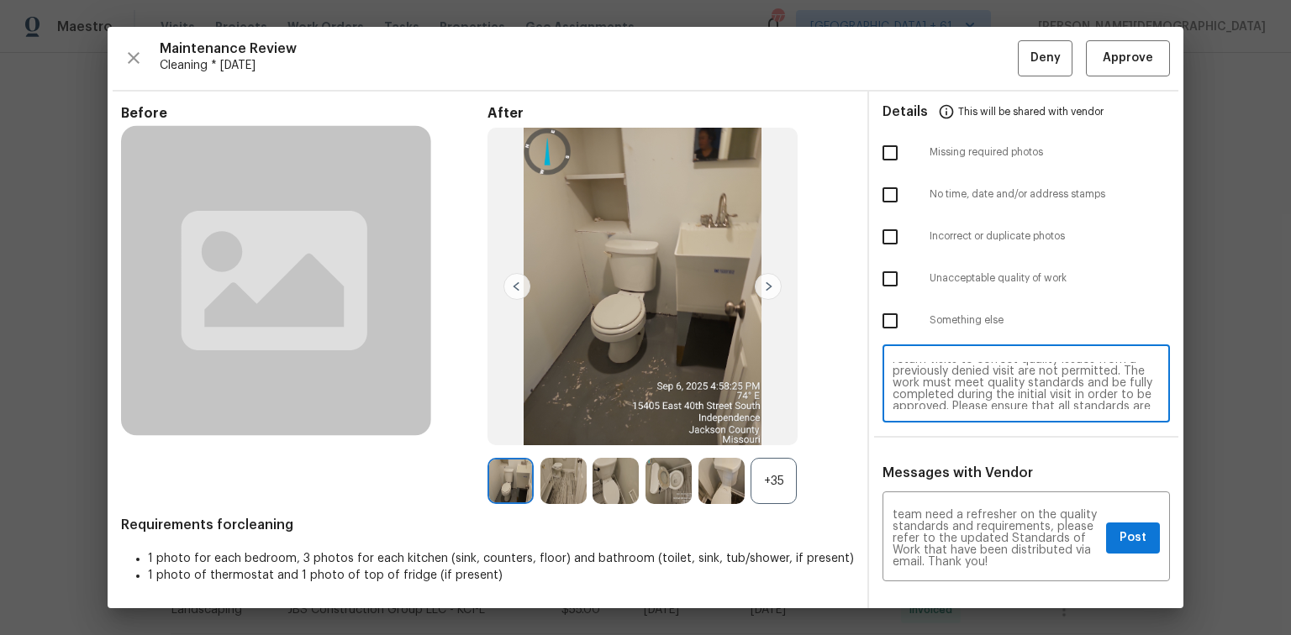
type textarea "Maintenance Audit Team: Hello! Unfortunately, this cleaning visit completed on …"
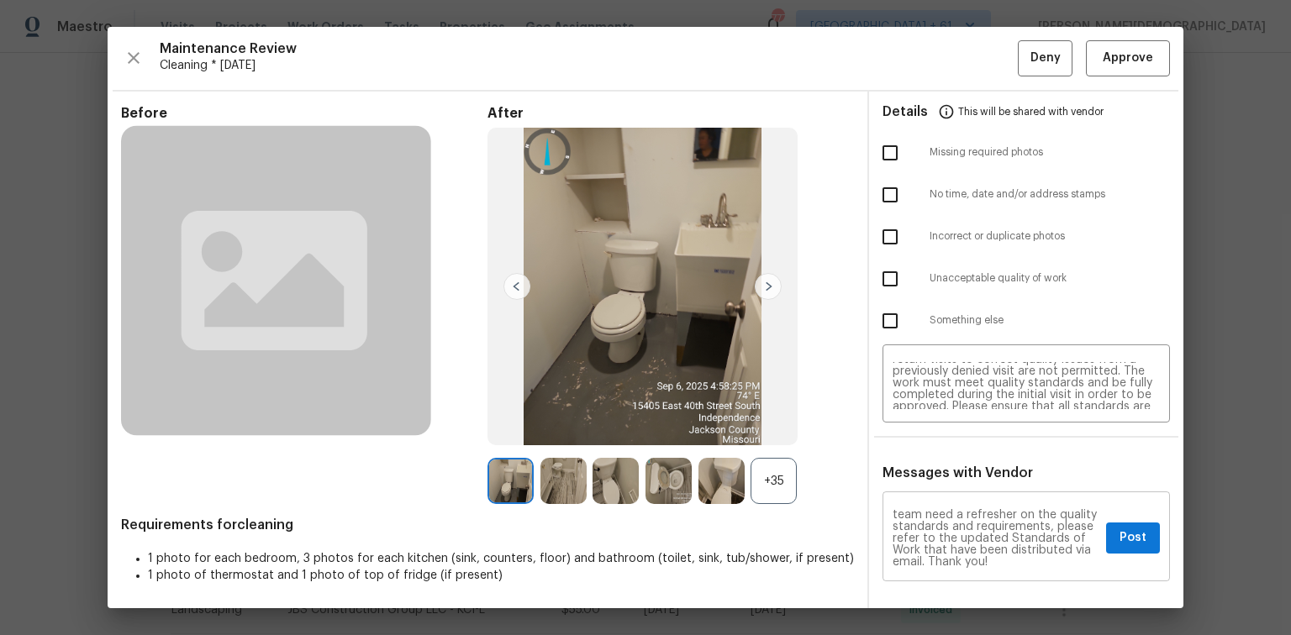
click at [918, 424] on textarea "Maintenance Audit Team: Hello! Unfortunately, this cleaning visit completed on …" at bounding box center [995, 538] width 207 height 59
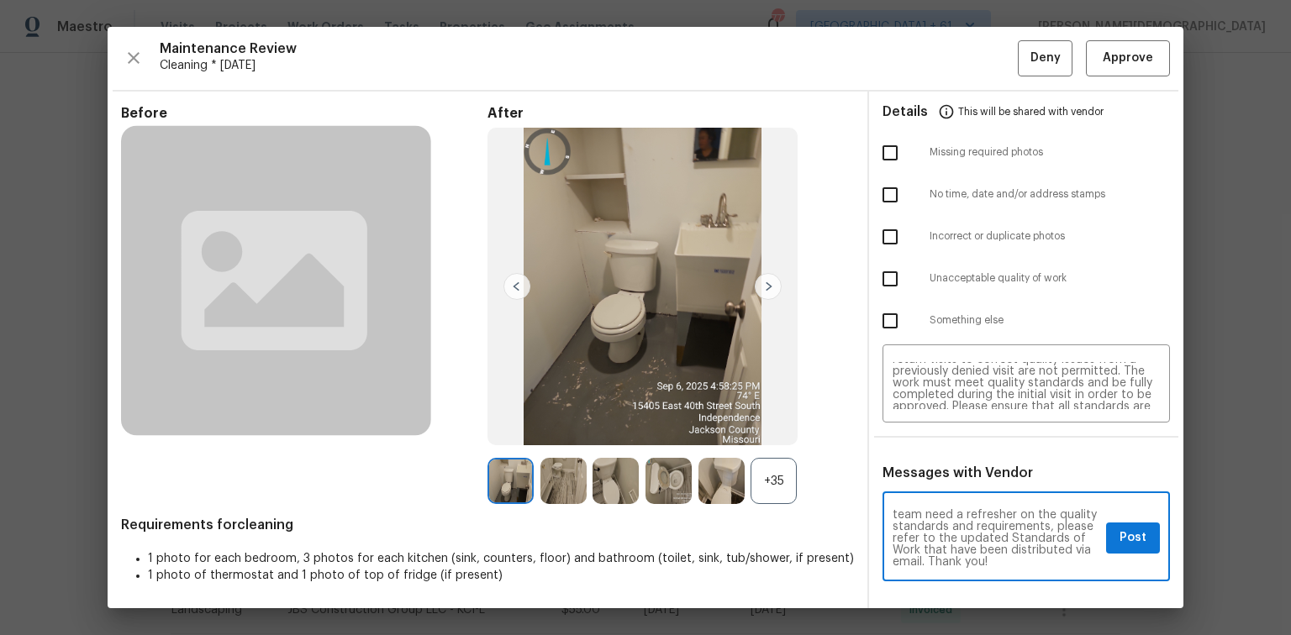
paste textarea "(foot print on the floor)"
type textarea "Maintenance Audit Team: Hello! Unfortunately, this cleaning visit completed on …"
click at [918, 373] on textarea "Maintenance Audit Team: Hello! Unfortunately, this cleaning visit completed on …" at bounding box center [1025, 385] width 267 height 47
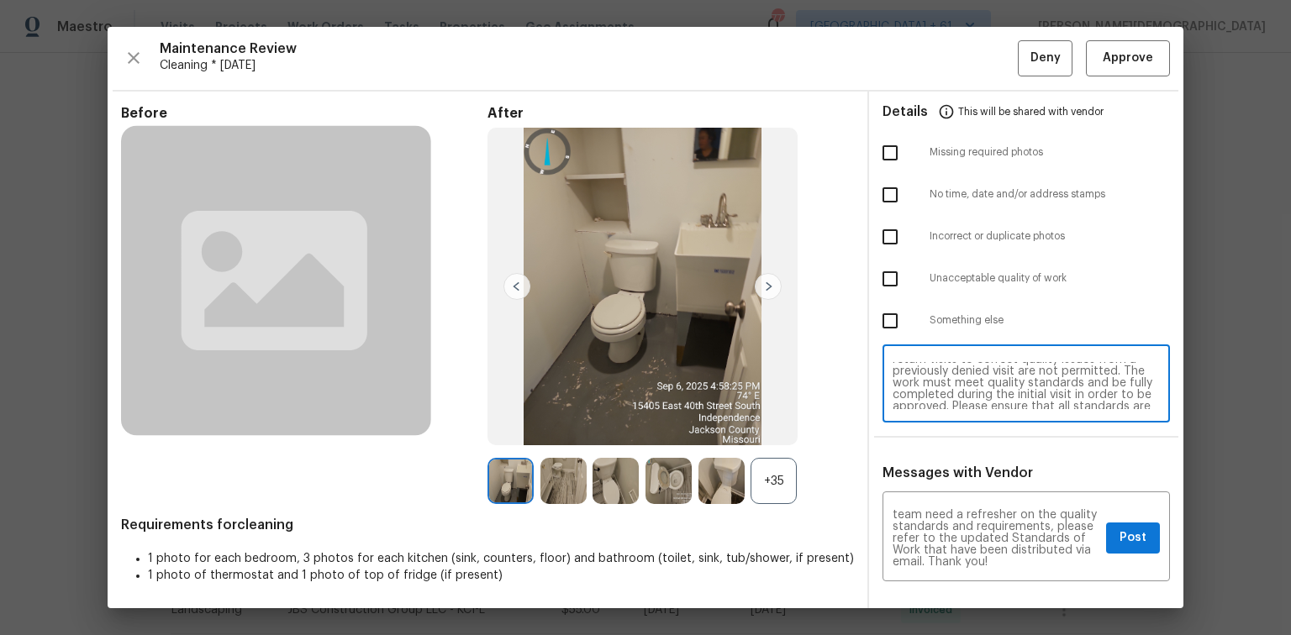
paste textarea "(foot print on the floor)"
type textarea "Maintenance Audit Team: Hello! Unfortunately, this cleaning visit completed on …"
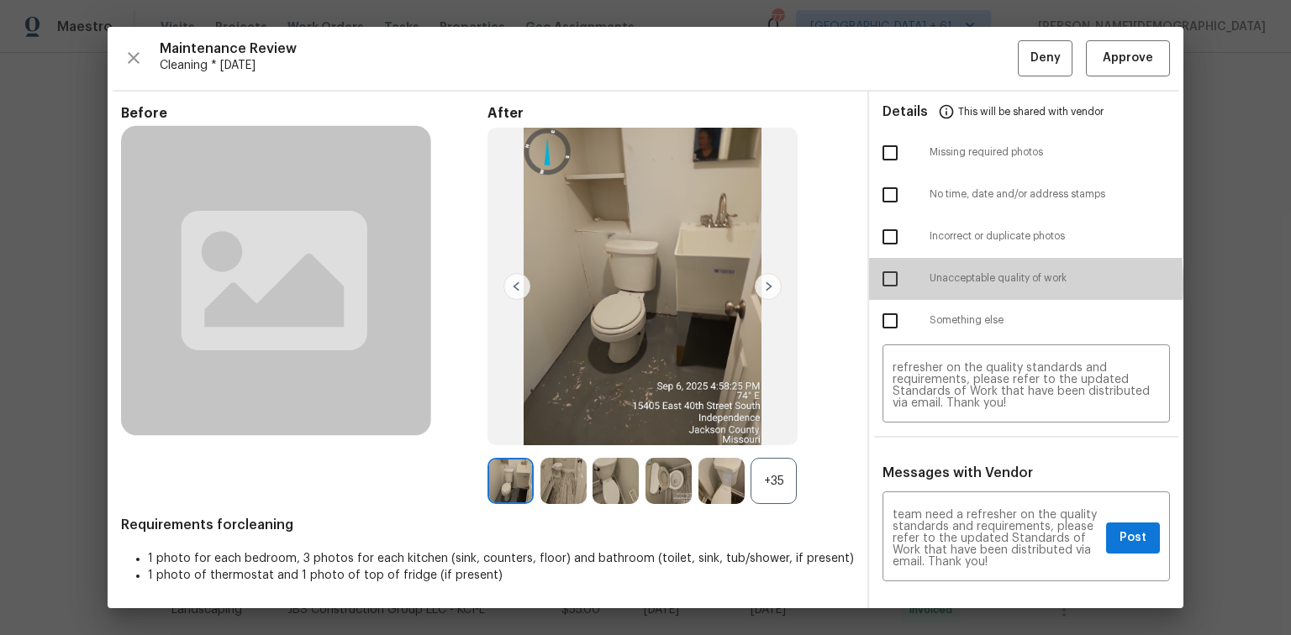
click at [879, 279] on input "checkbox" at bounding box center [889, 278] width 35 height 35
checkbox input "true"
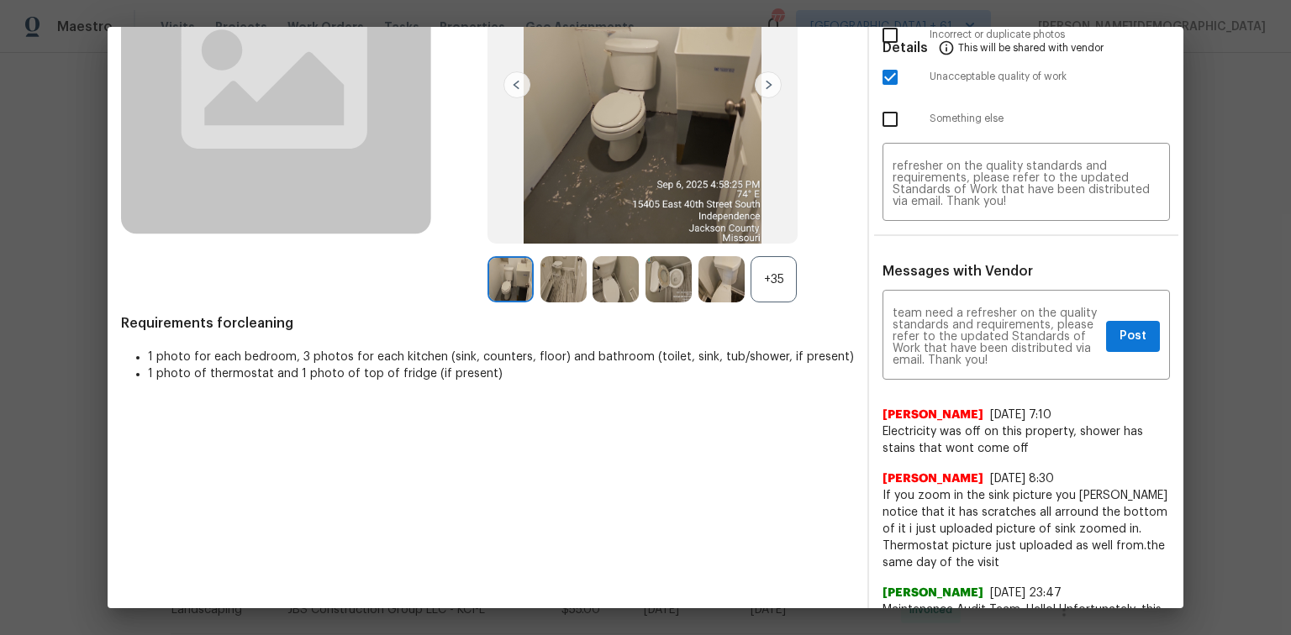
scroll to position [269, 0]
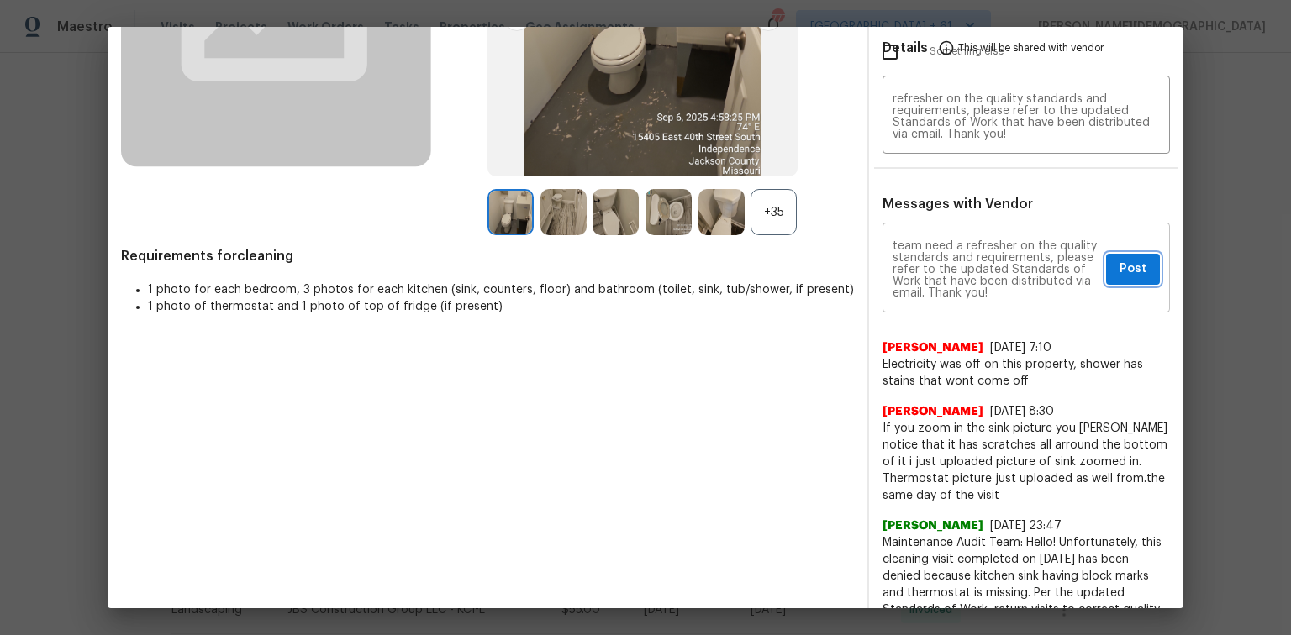
click at [918, 259] on span "Post" at bounding box center [1132, 269] width 27 height 21
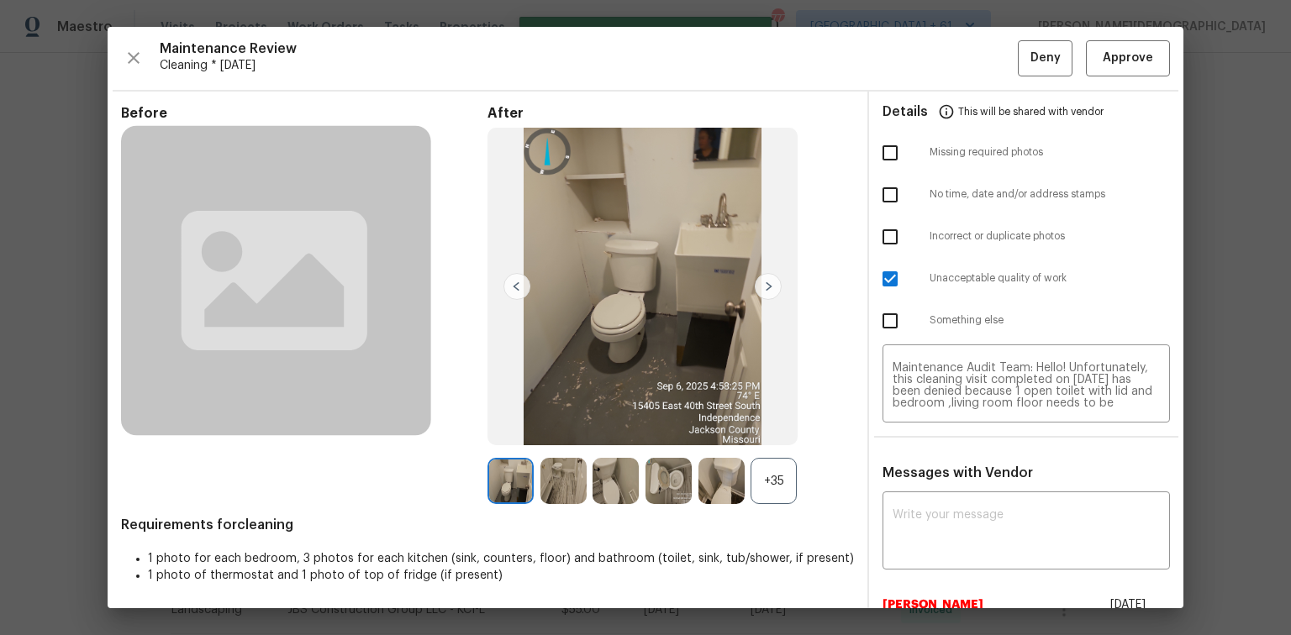
scroll to position [0, 0]
click at [918, 69] on button "Deny" at bounding box center [1045, 58] width 55 height 36
